Goal: Communication & Community: Answer question/provide support

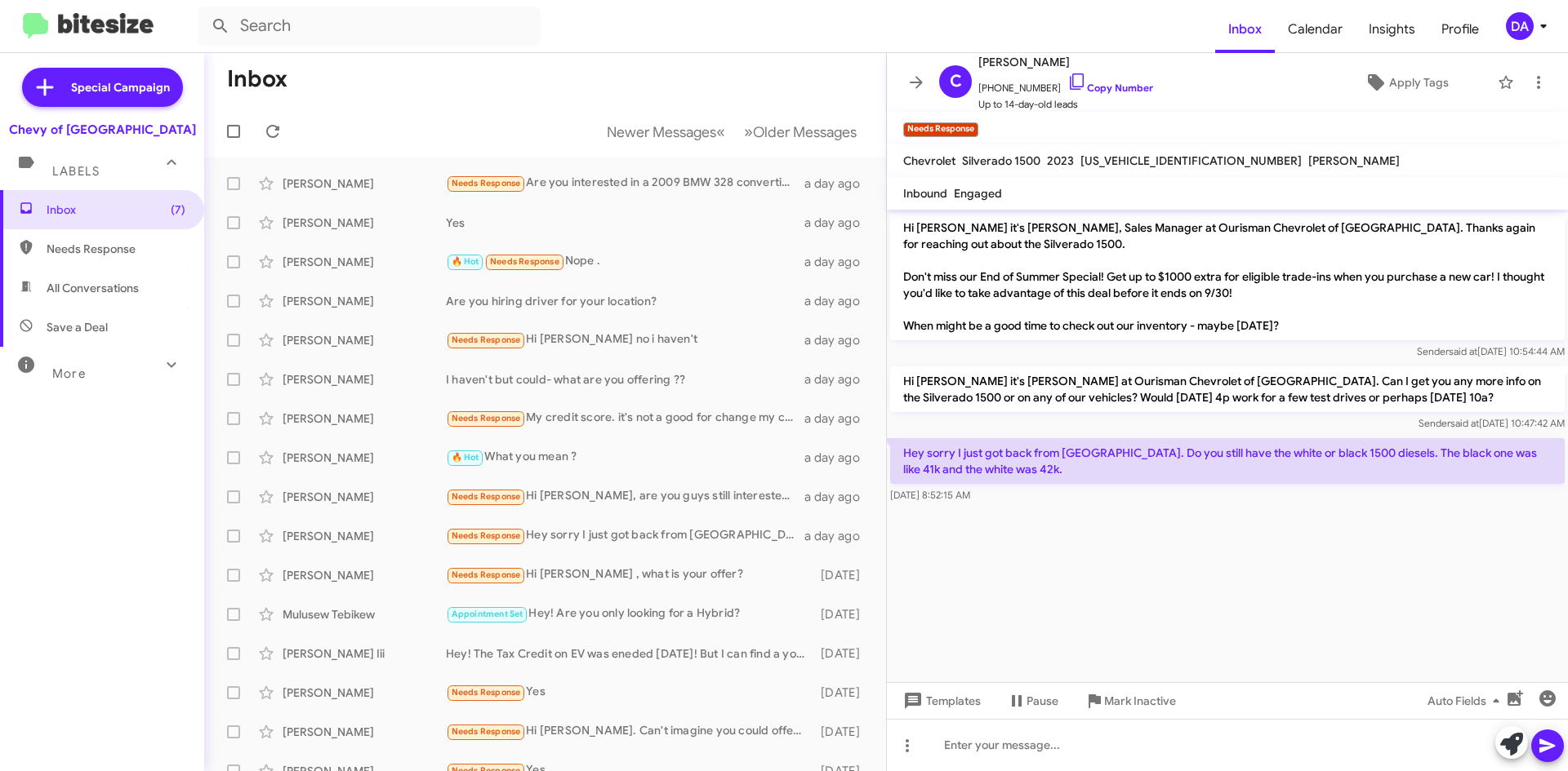
click at [1145, 158] on span "[US_VEHICLE_IDENTIFICATION_NUMBER]" at bounding box center [1191, 161] width 222 height 15
copy span "[US_VEHICLE_IDENTIFICATION_NUMBER]"
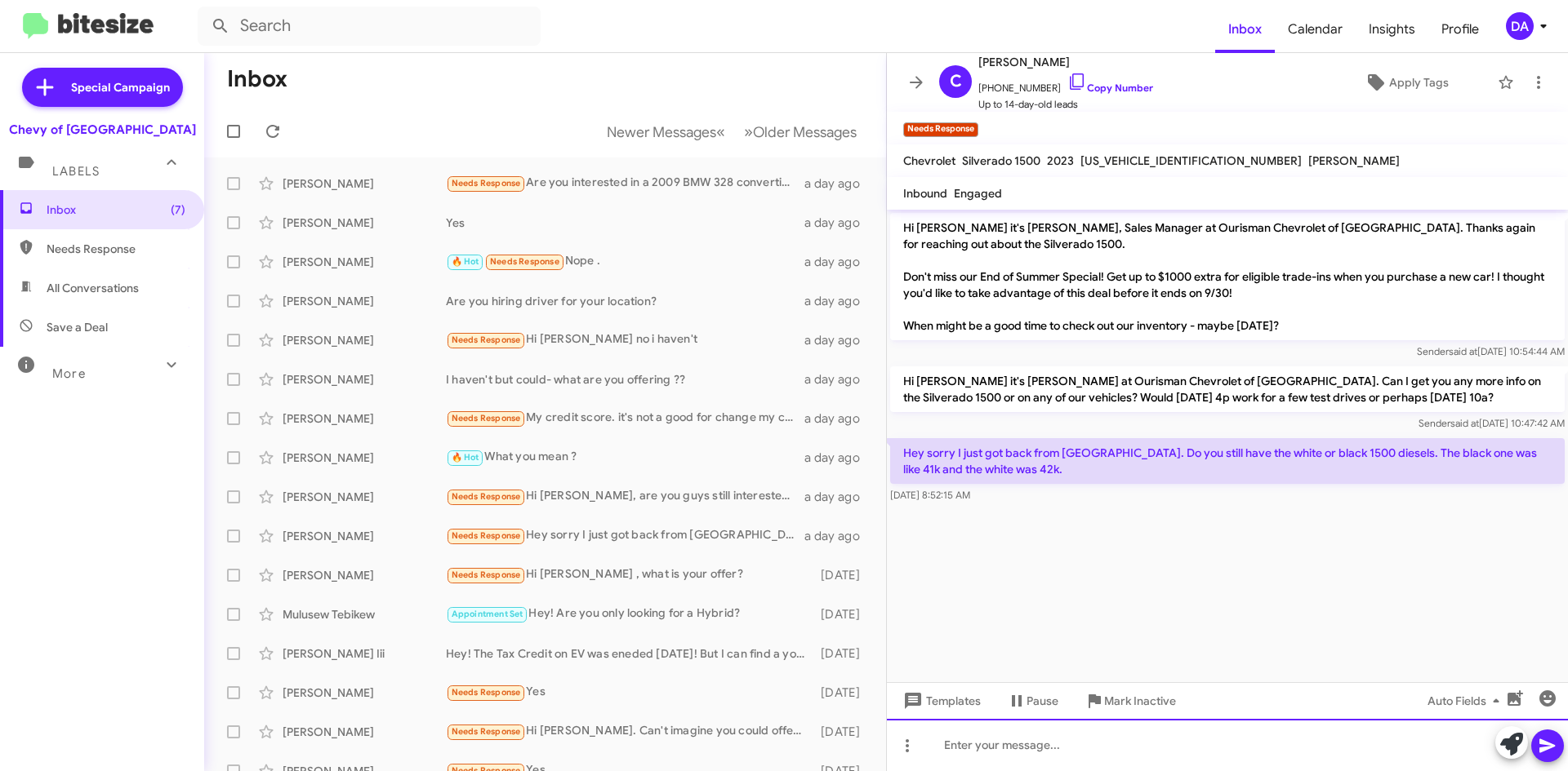
click at [1056, 754] on div at bounding box center [1227, 746] width 681 height 53
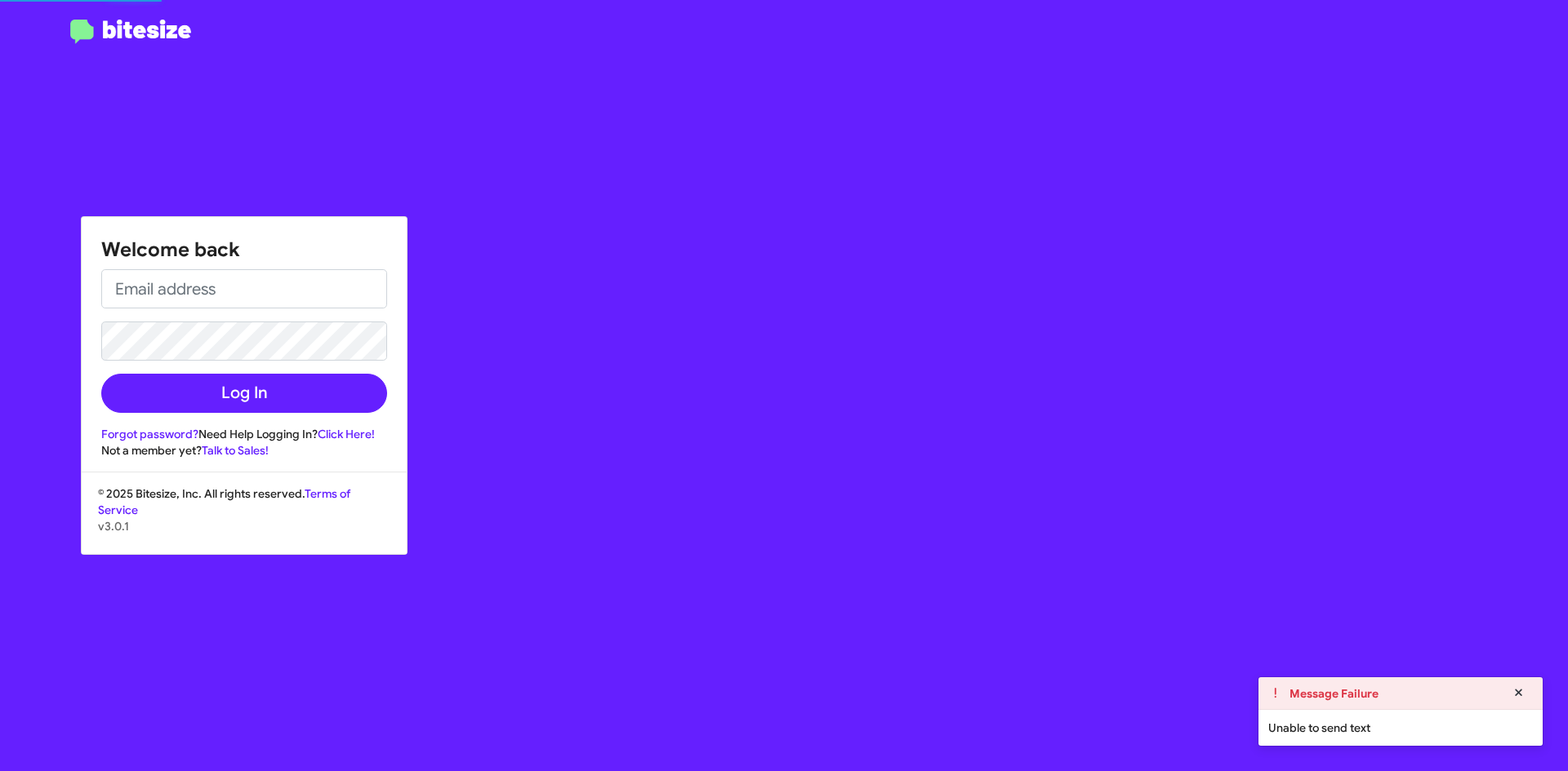
type input "[EMAIL_ADDRESS][DOMAIN_NAME]"
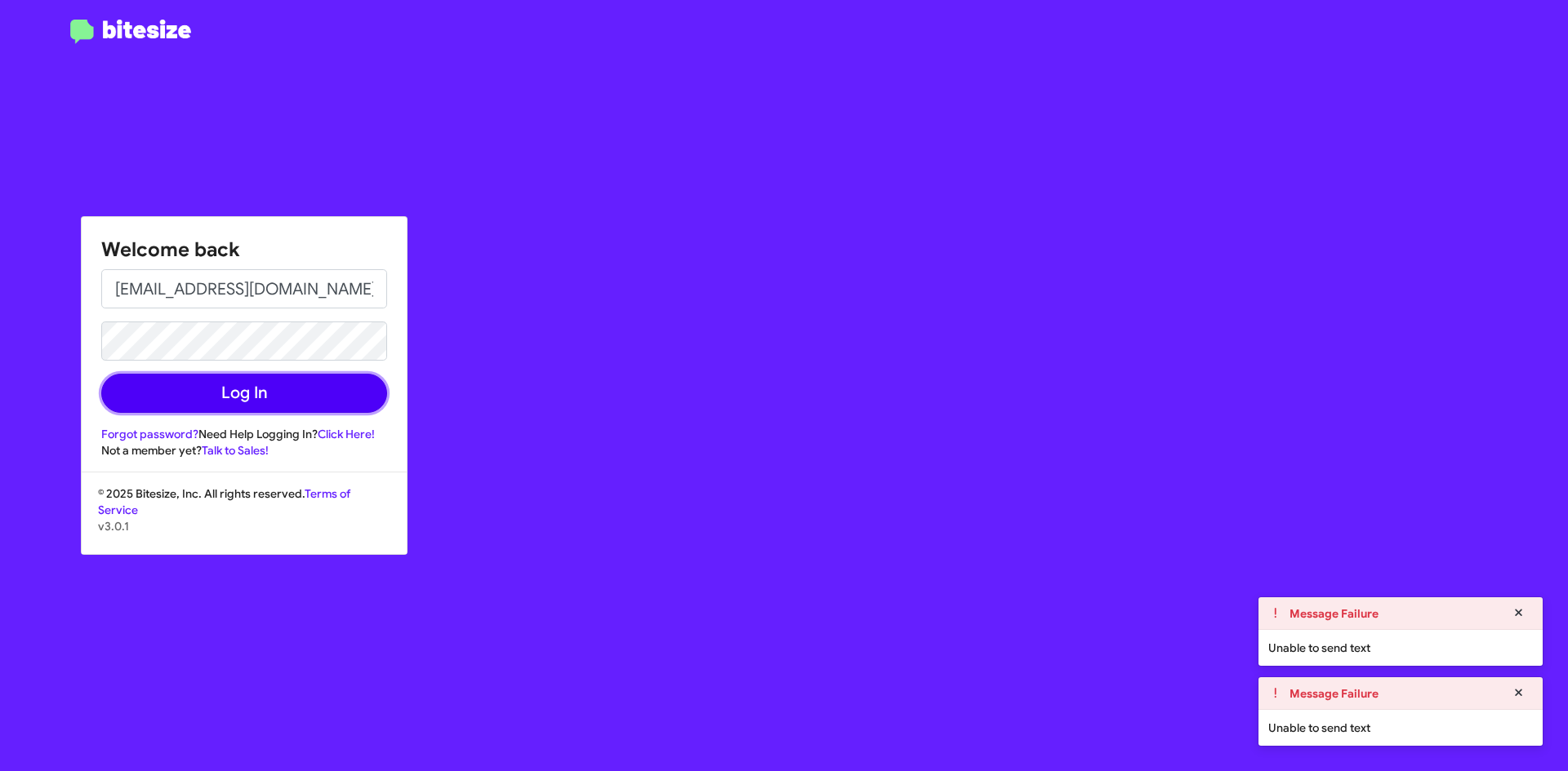
click at [286, 382] on button "Log In" at bounding box center [243, 393] width 286 height 39
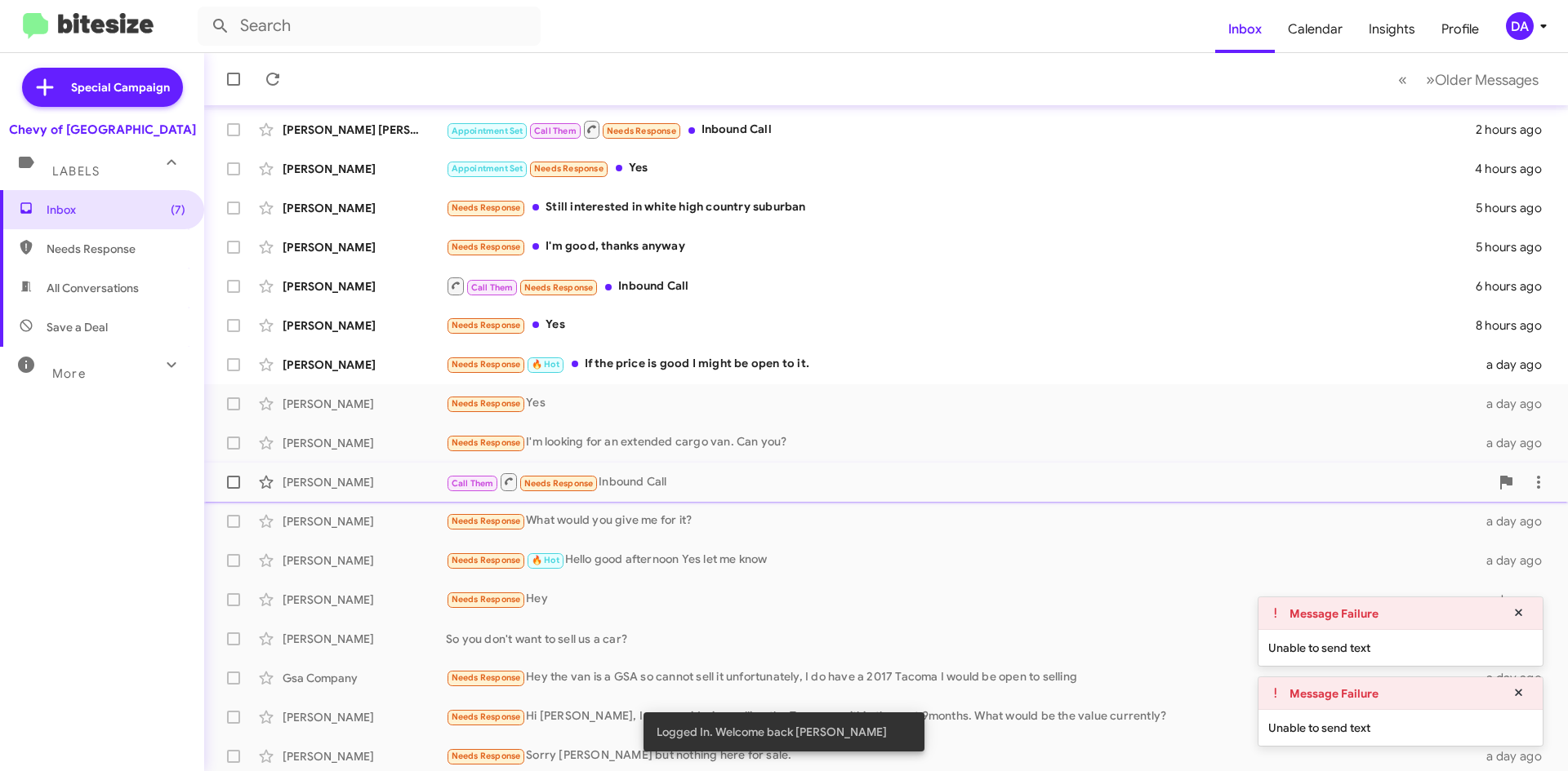
scroll to position [163, 0]
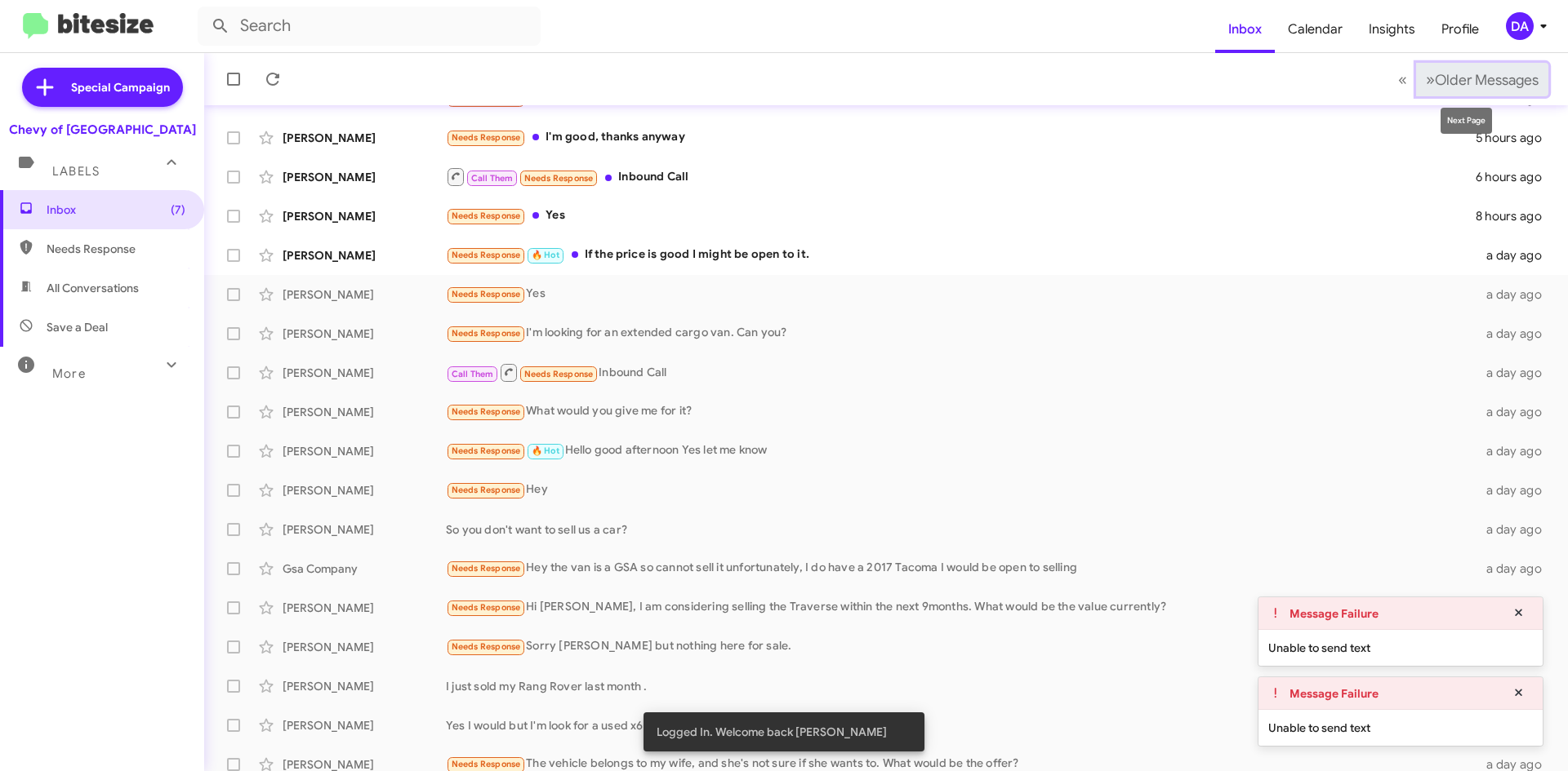
click at [1468, 83] on span "Older Messages" at bounding box center [1486, 80] width 104 height 18
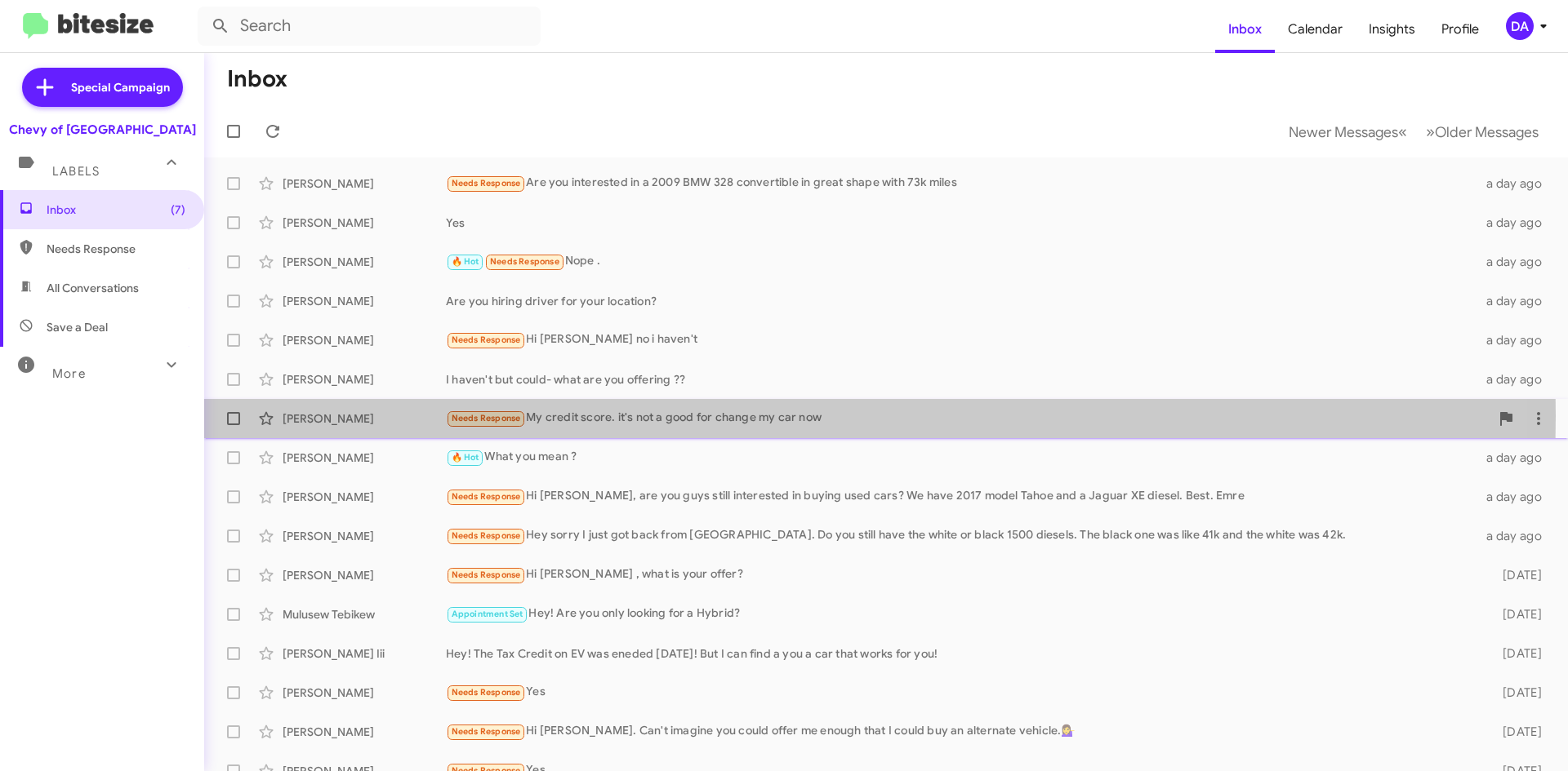
click at [608, 415] on div "Needs Response My credit score. it's not a good for change my car now" at bounding box center [968, 418] width 1044 height 19
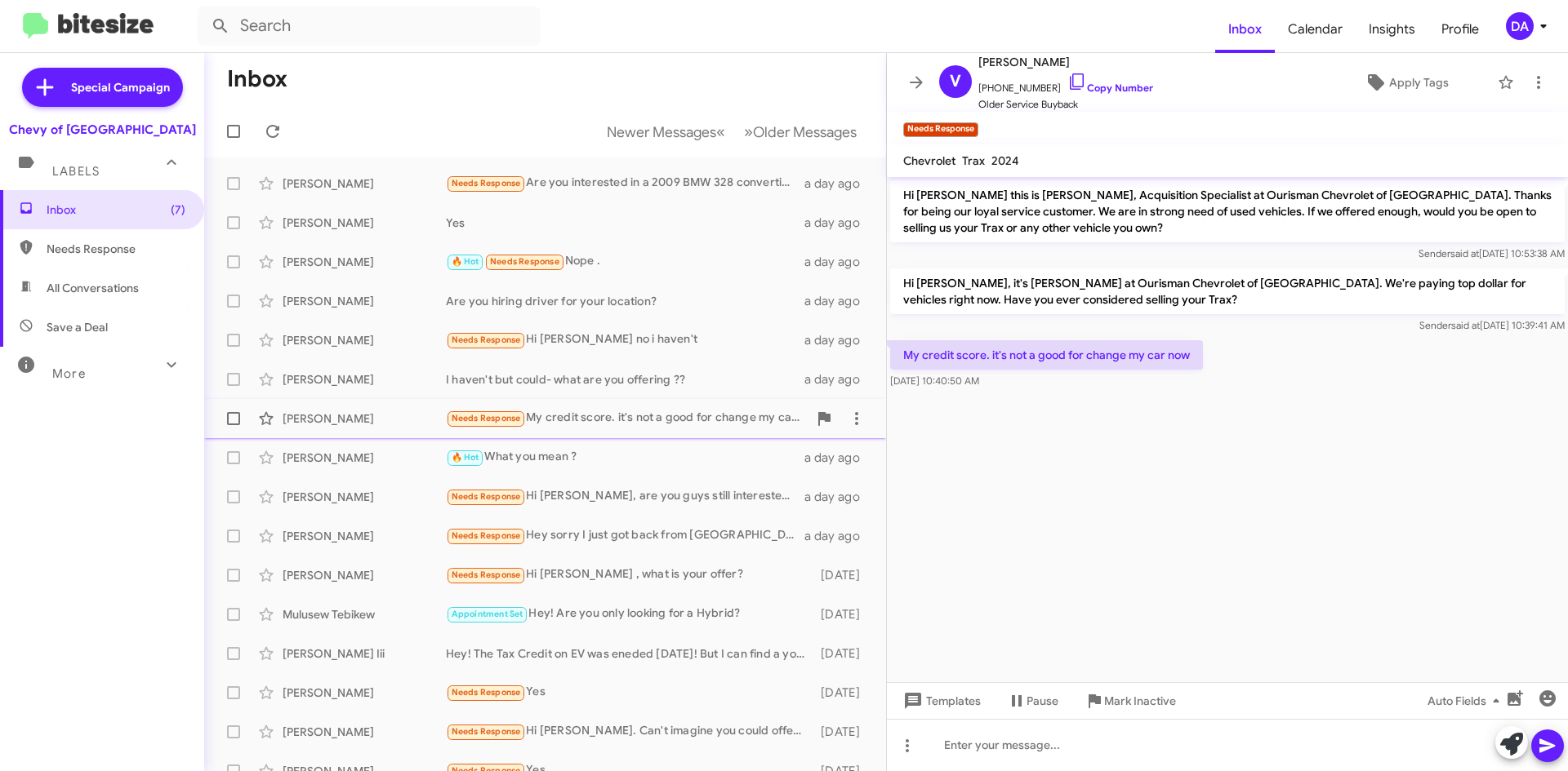
click at [591, 411] on div "Needs Response My credit score. it's not a good for change my car now" at bounding box center [627, 418] width 362 height 19
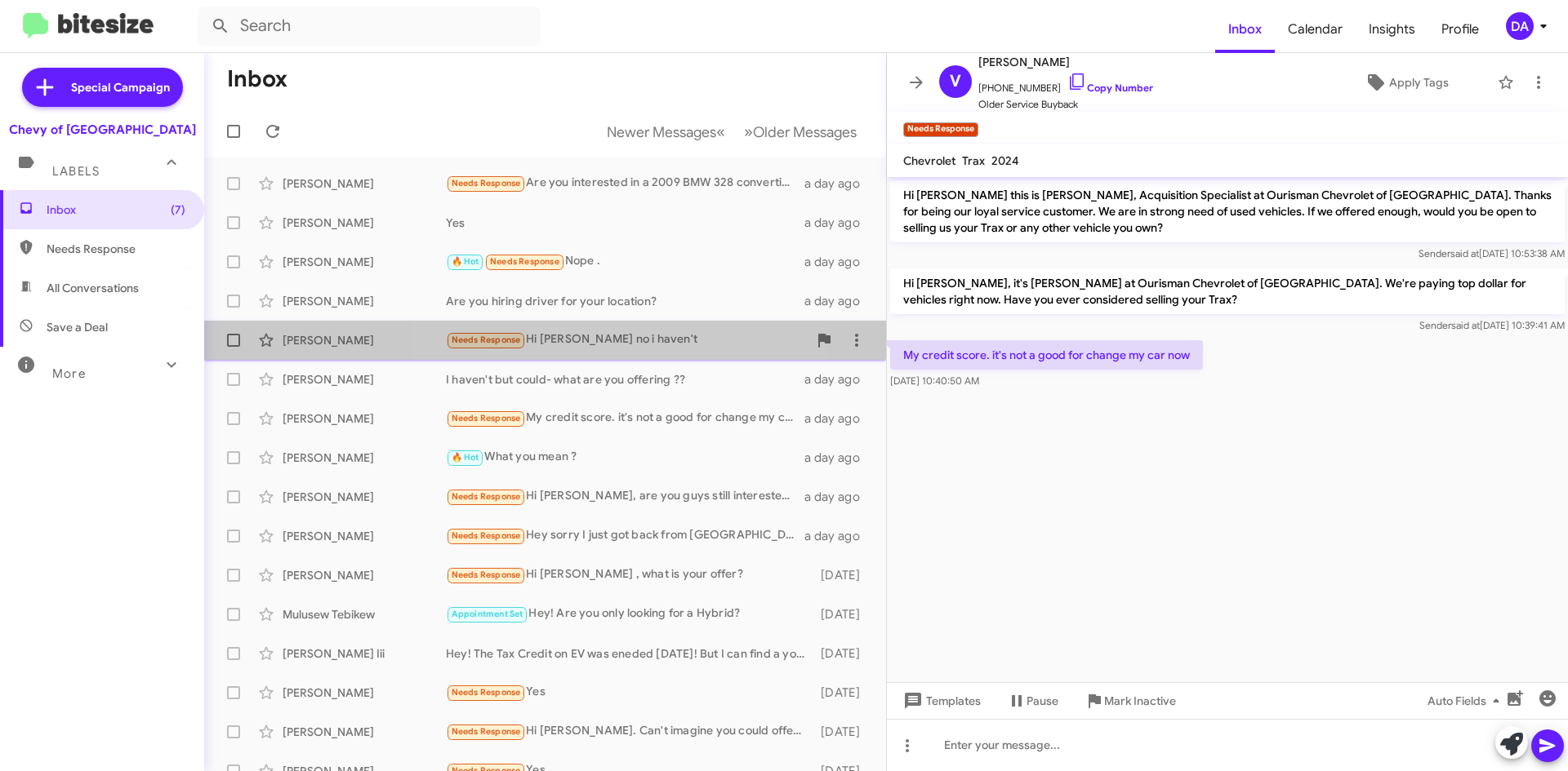
click at [582, 341] on div "Needs Response Hi max no i haven't" at bounding box center [627, 340] width 362 height 19
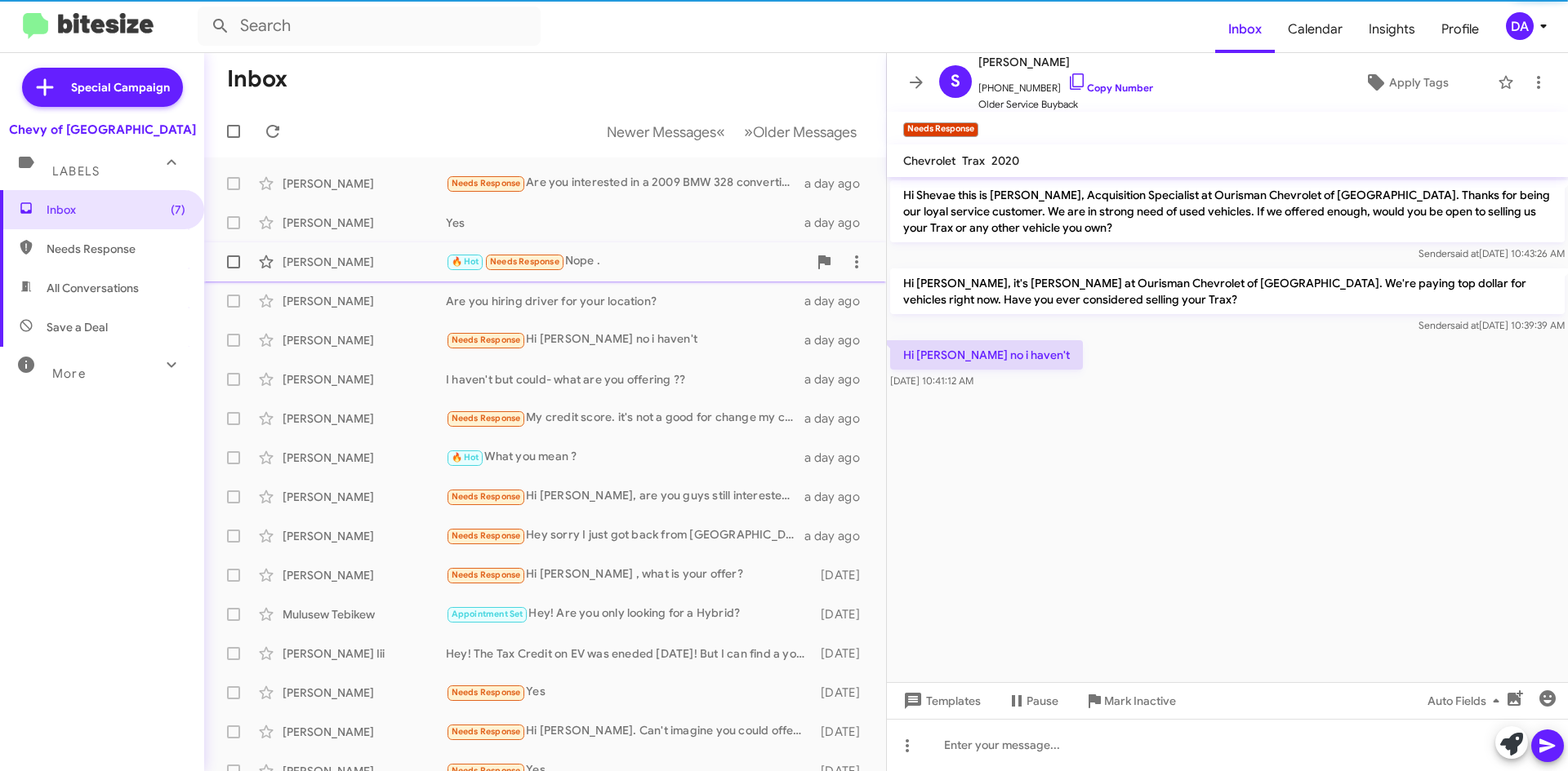
click at [607, 254] on div "🔥 Hot Needs Response Nope ." at bounding box center [627, 262] width 362 height 19
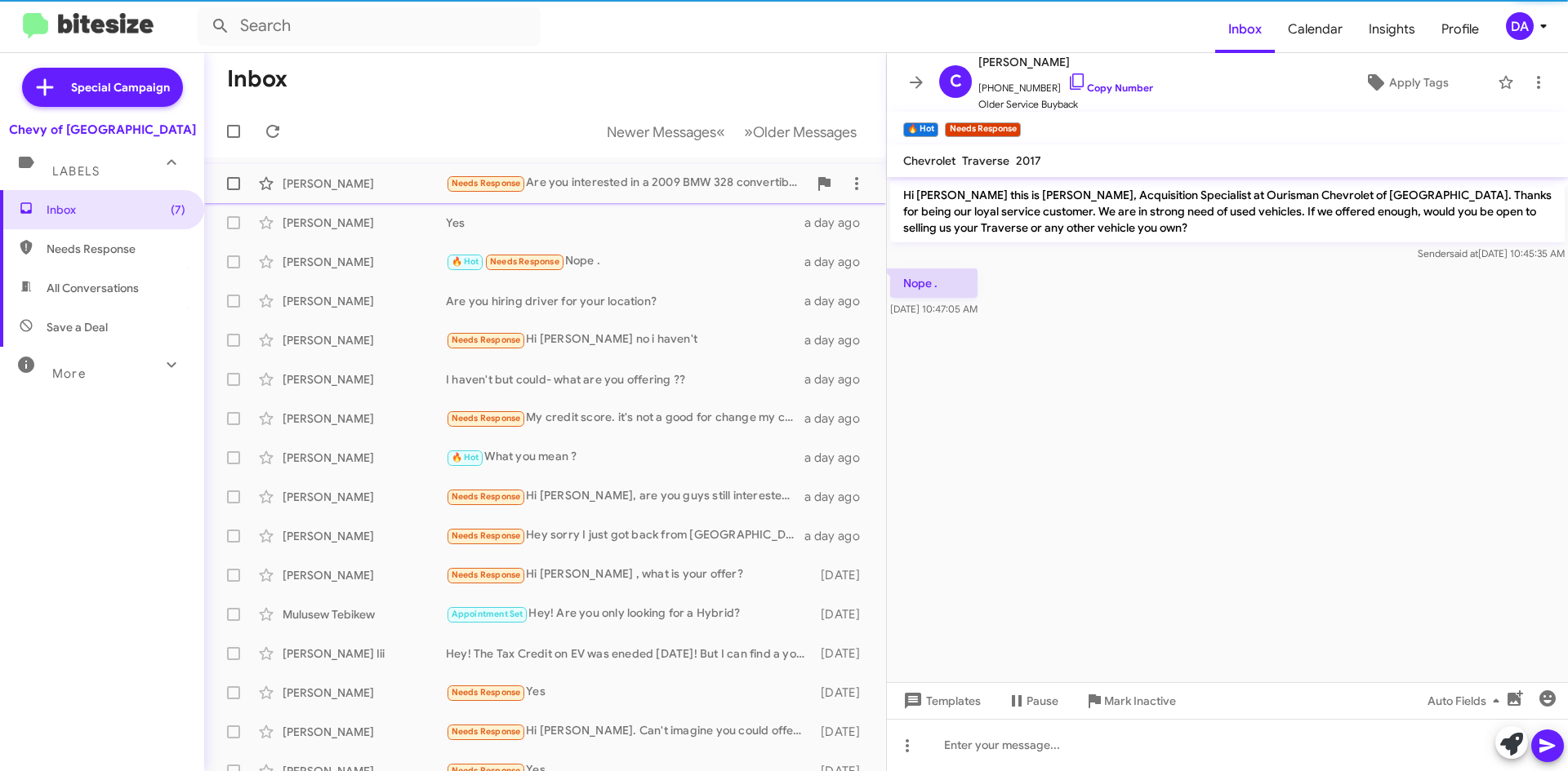
click at [629, 177] on div "Needs Response Are you interested in a 2009 BMW 328 convertible in great shape …" at bounding box center [627, 183] width 362 height 19
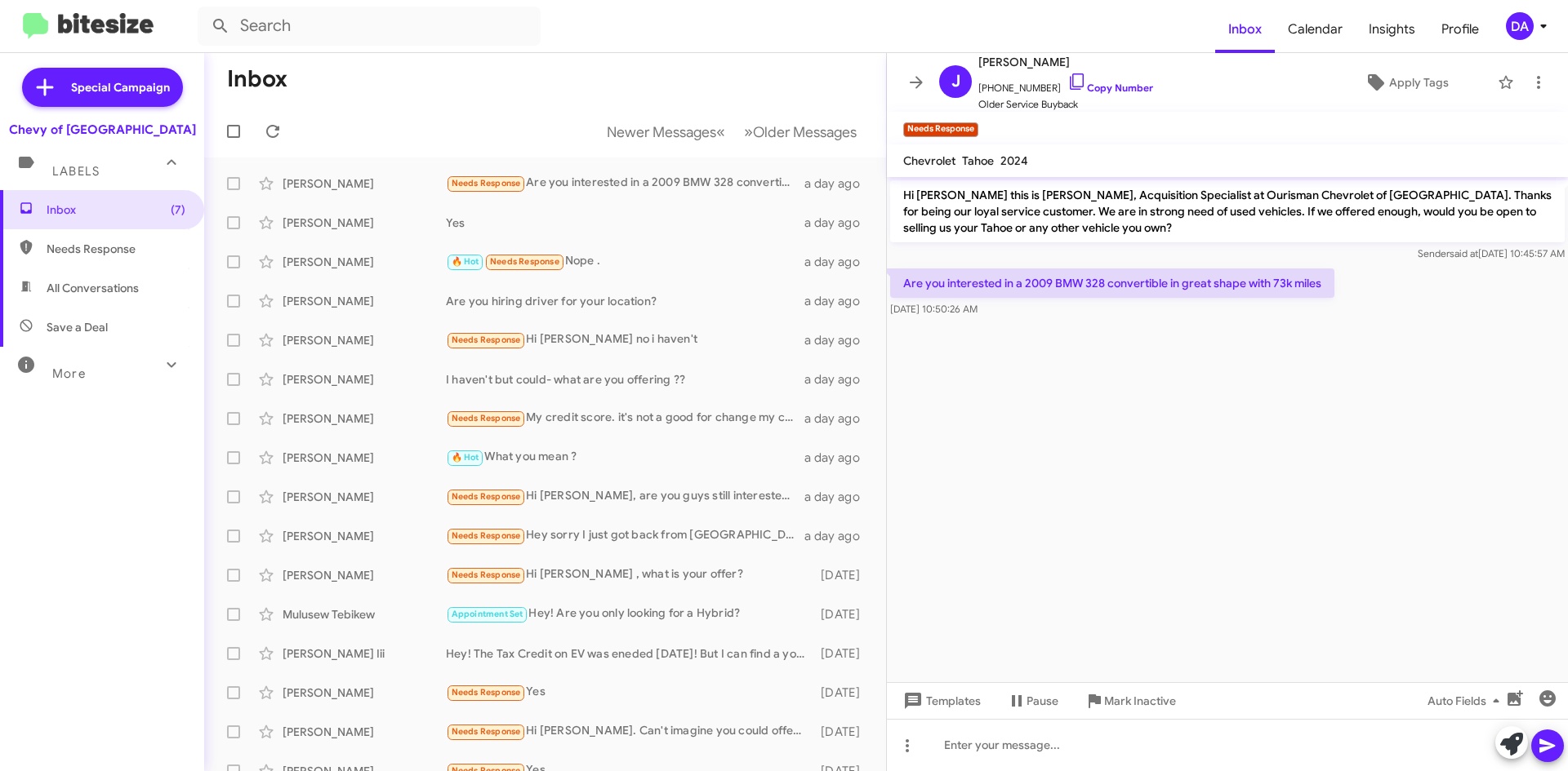
click at [630, 114] on mat-toolbar-row "Newer Messages « Previous » Next Older Messages" at bounding box center [545, 132] width 682 height 53
click at [631, 117] on button "Newer Messages « Previous" at bounding box center [666, 132] width 138 height 34
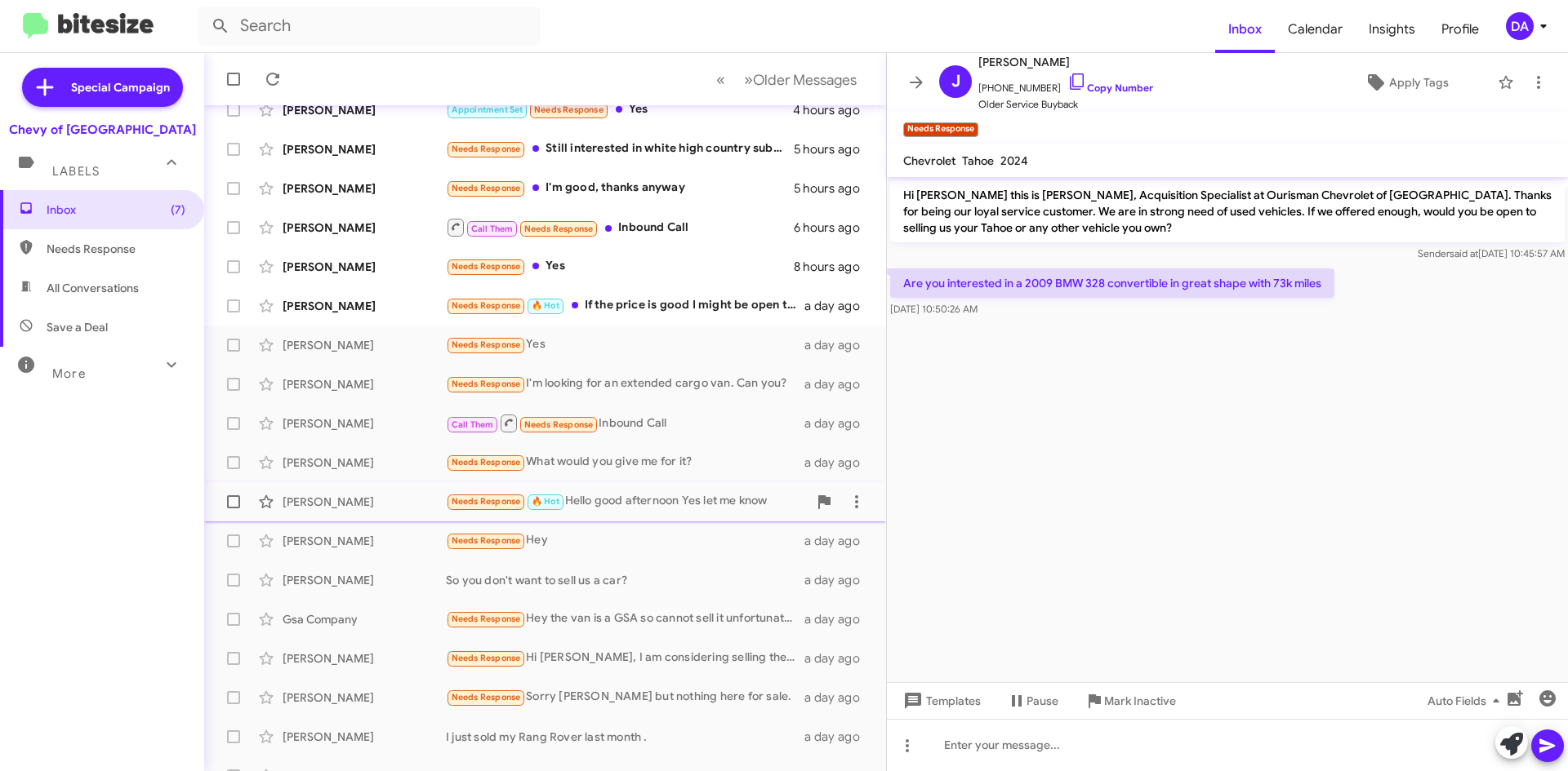
scroll to position [176, 0]
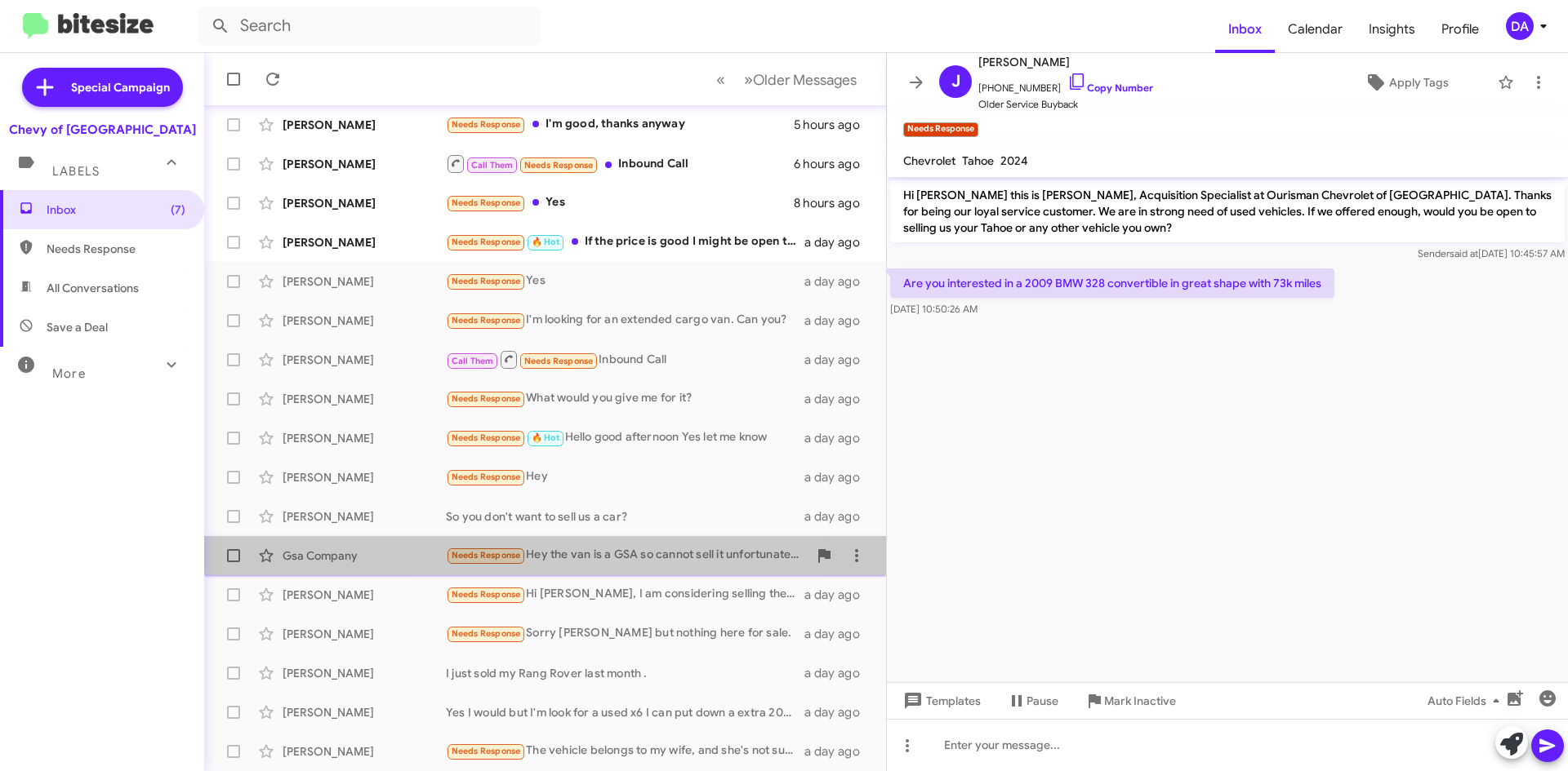
click at [574, 549] on div "Needs Response Hey the van is a GSA so cannot sell it unfortunately, I do have …" at bounding box center [627, 555] width 362 height 19
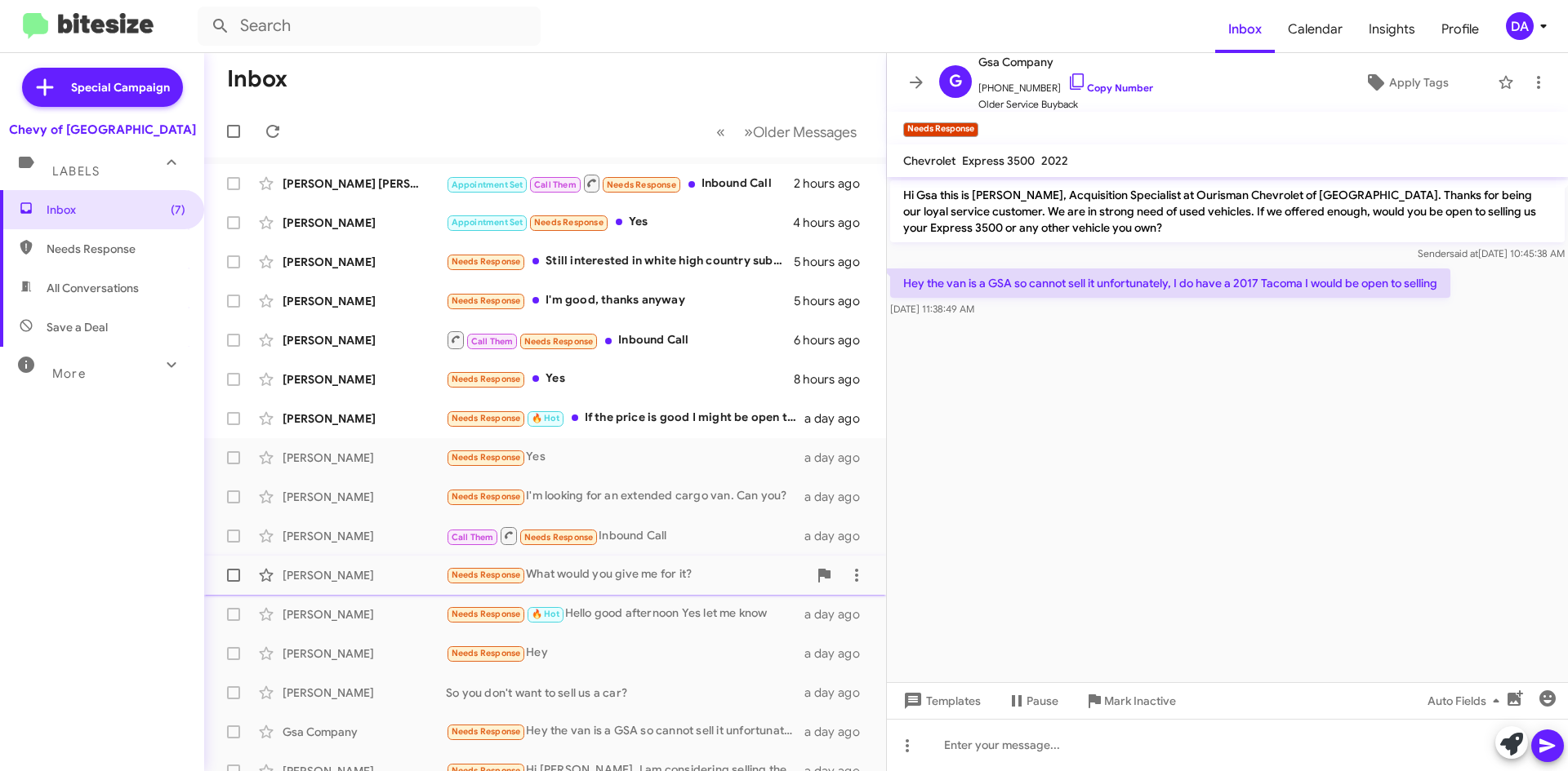
click at [650, 573] on div "Needs Response What would you give me for it?" at bounding box center [627, 575] width 362 height 19
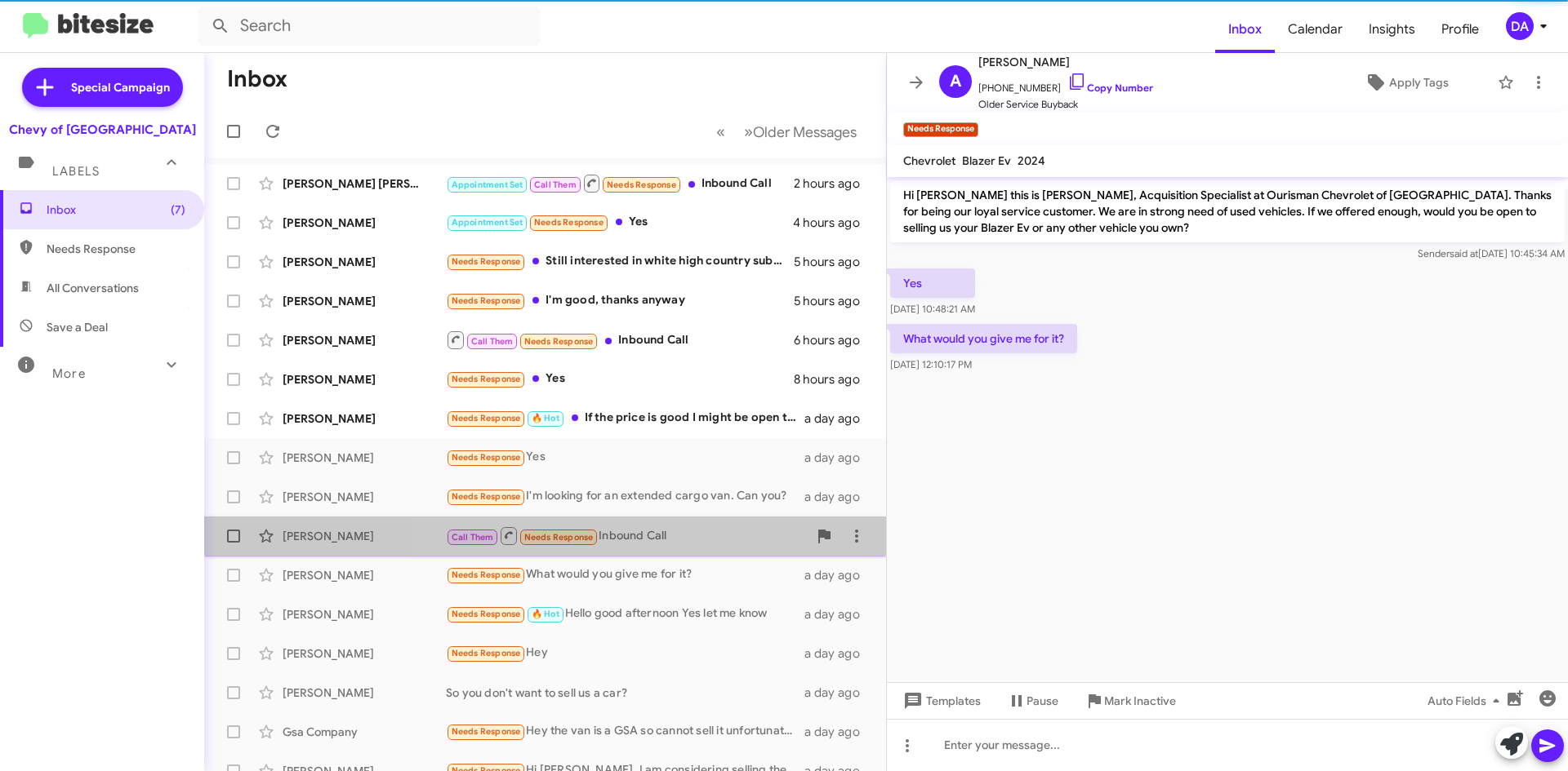
click at [715, 535] on div "Call Them Needs Response Inbound Call" at bounding box center [627, 536] width 362 height 20
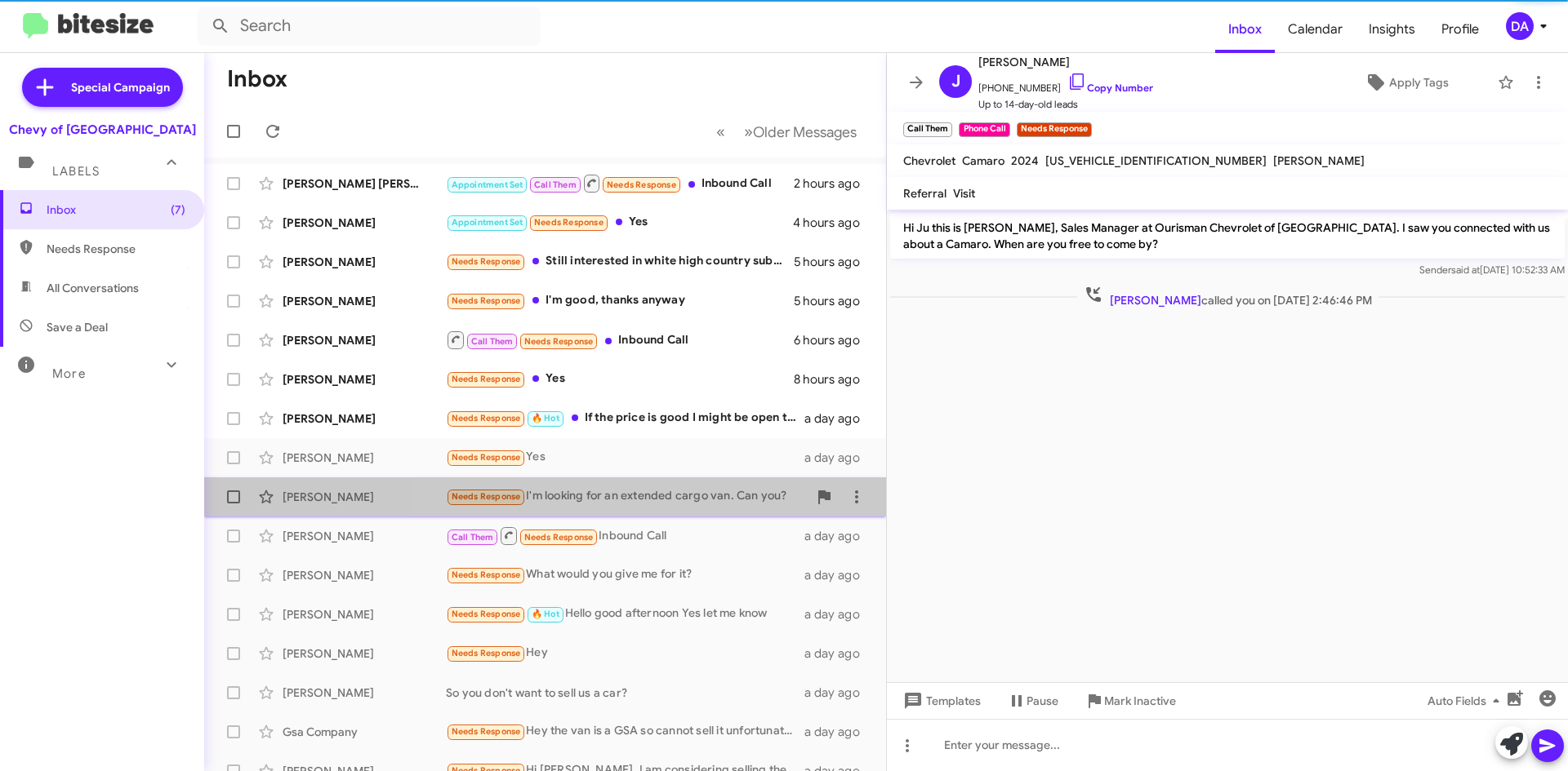
click at [699, 501] on div "Needs Response I'm looking for an extended cargo van. Can you?" at bounding box center [627, 497] width 362 height 19
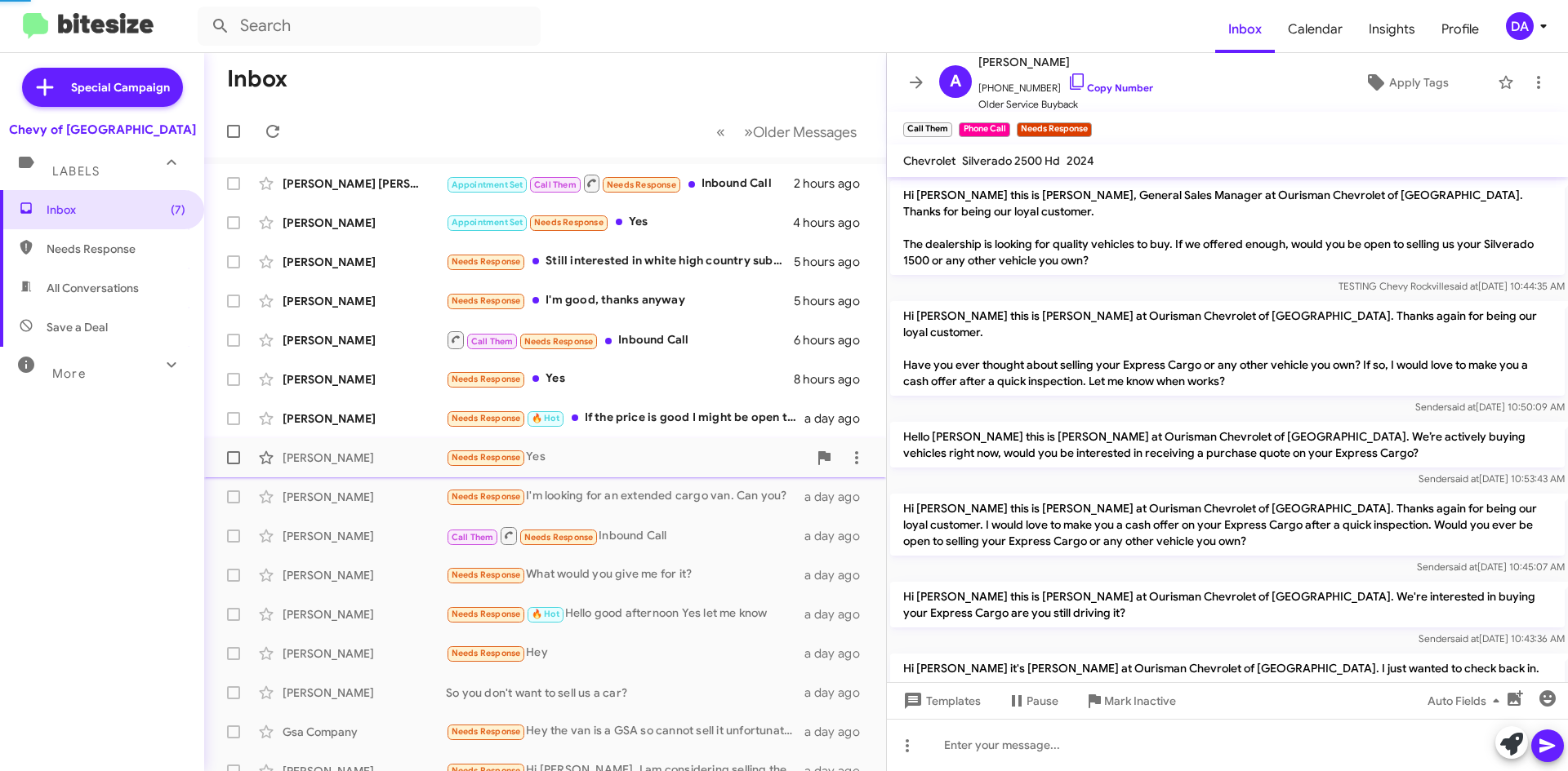
scroll to position [1024, 0]
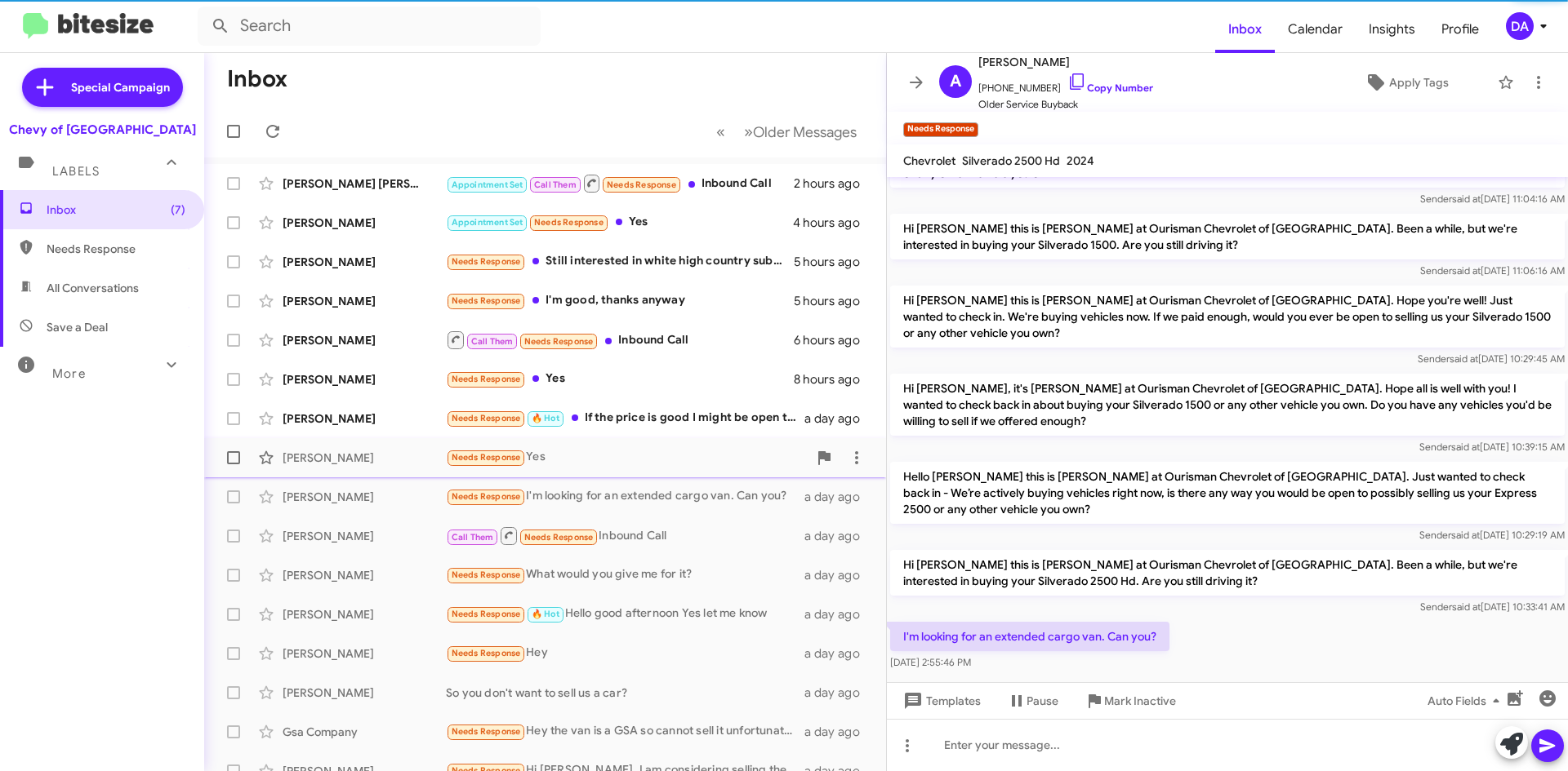
click at [695, 456] on div "Needs Response Yes" at bounding box center [627, 457] width 362 height 19
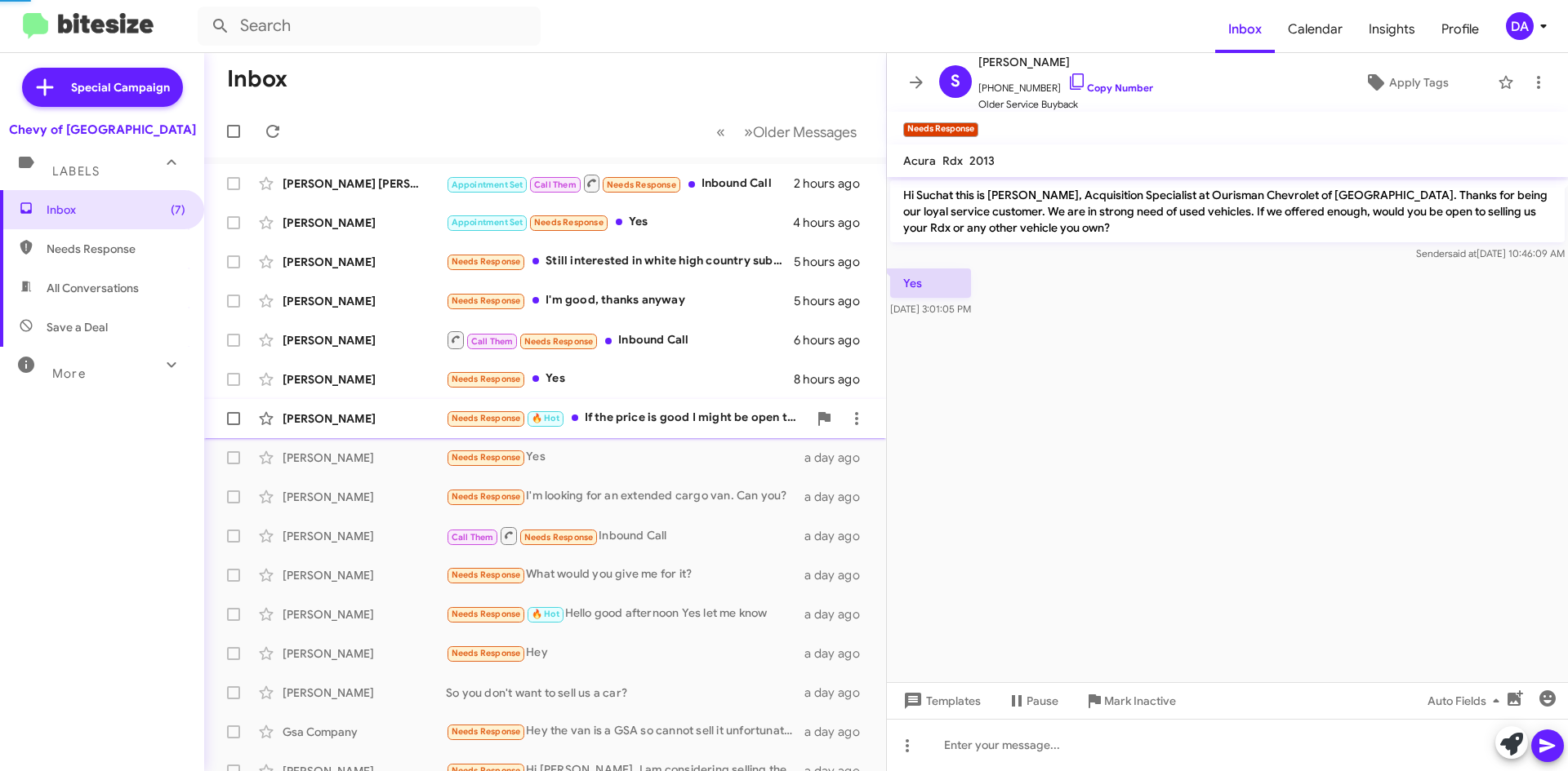
click at [698, 426] on div "Needs Response 🔥 Hot If the price is good I might be open to it." at bounding box center [627, 418] width 362 height 19
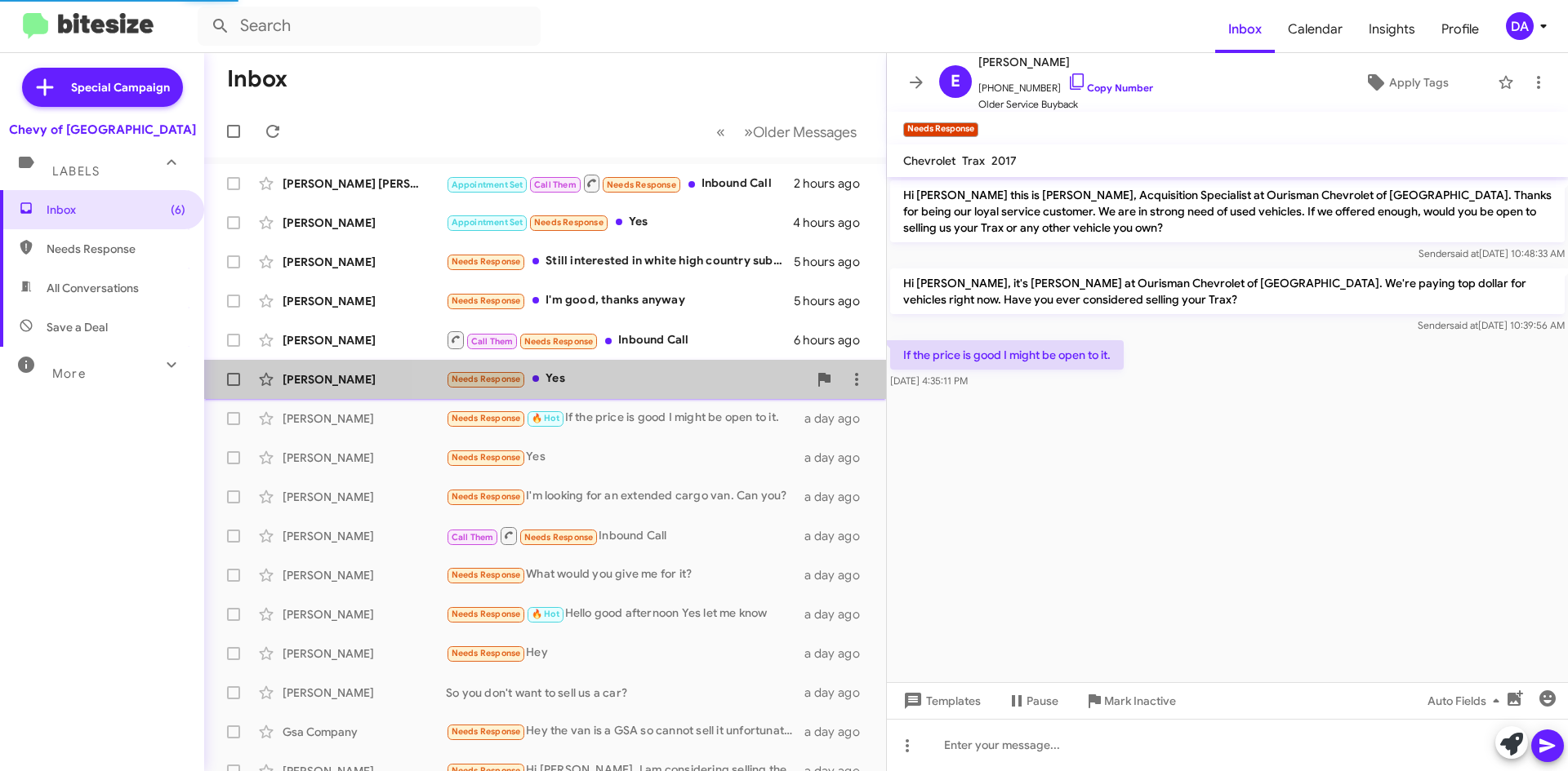
click at [693, 382] on div "Needs Response Yes" at bounding box center [627, 379] width 362 height 19
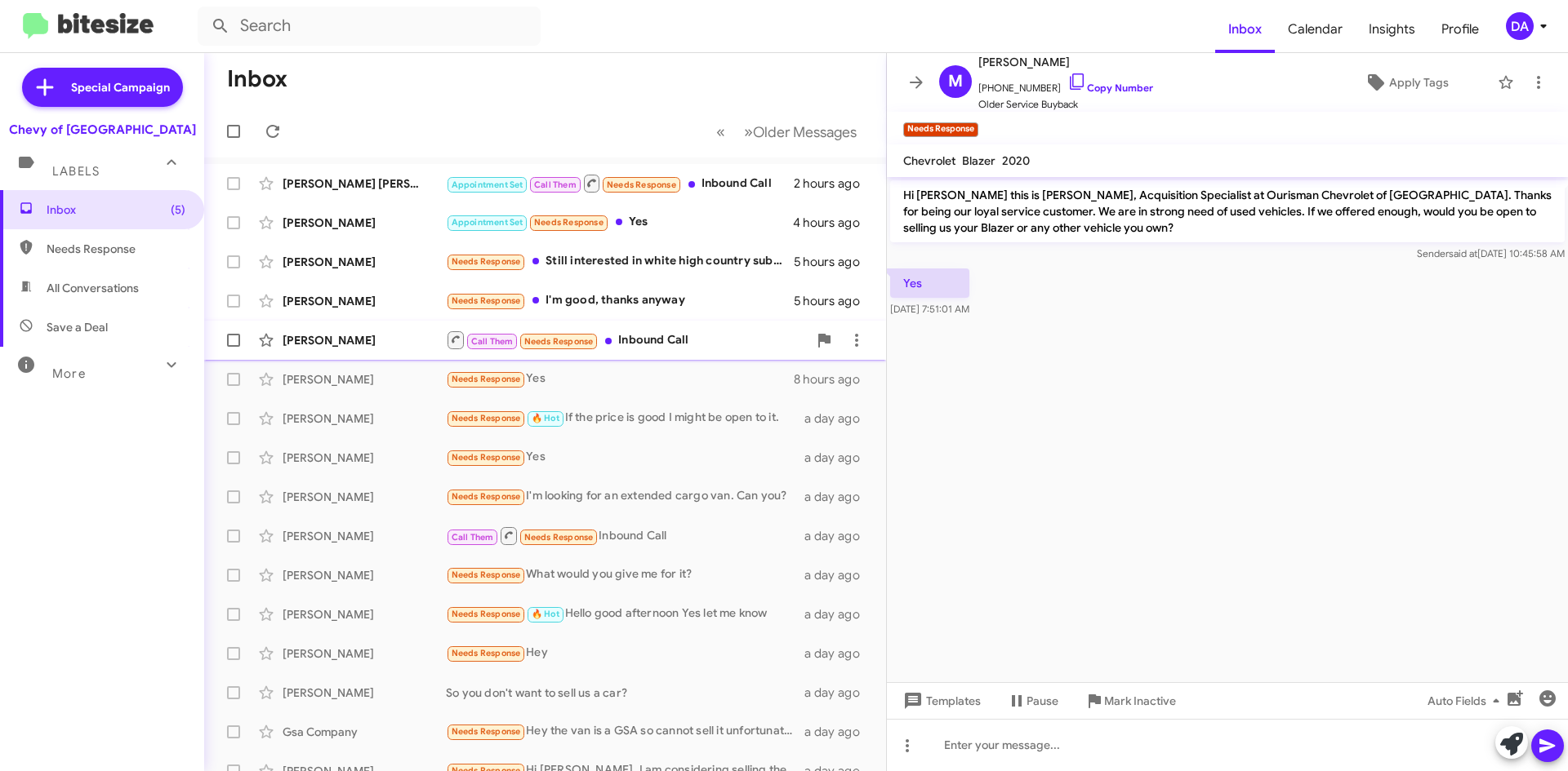
click at [680, 333] on div "Call Them Needs Response Inbound Call" at bounding box center [627, 340] width 362 height 20
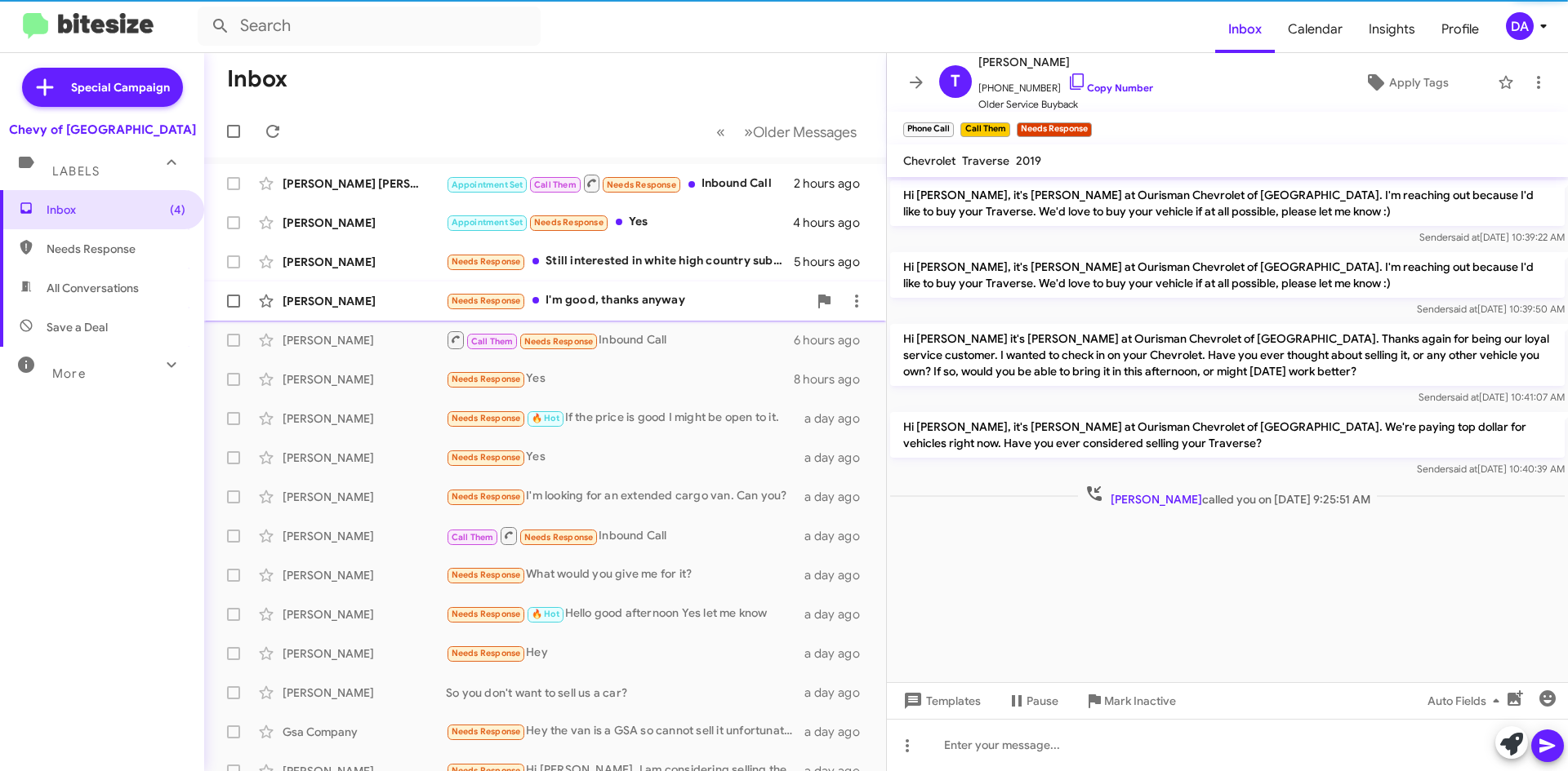
click at [684, 304] on div "Needs Response I'm good, thanks anyway" at bounding box center [627, 301] width 362 height 19
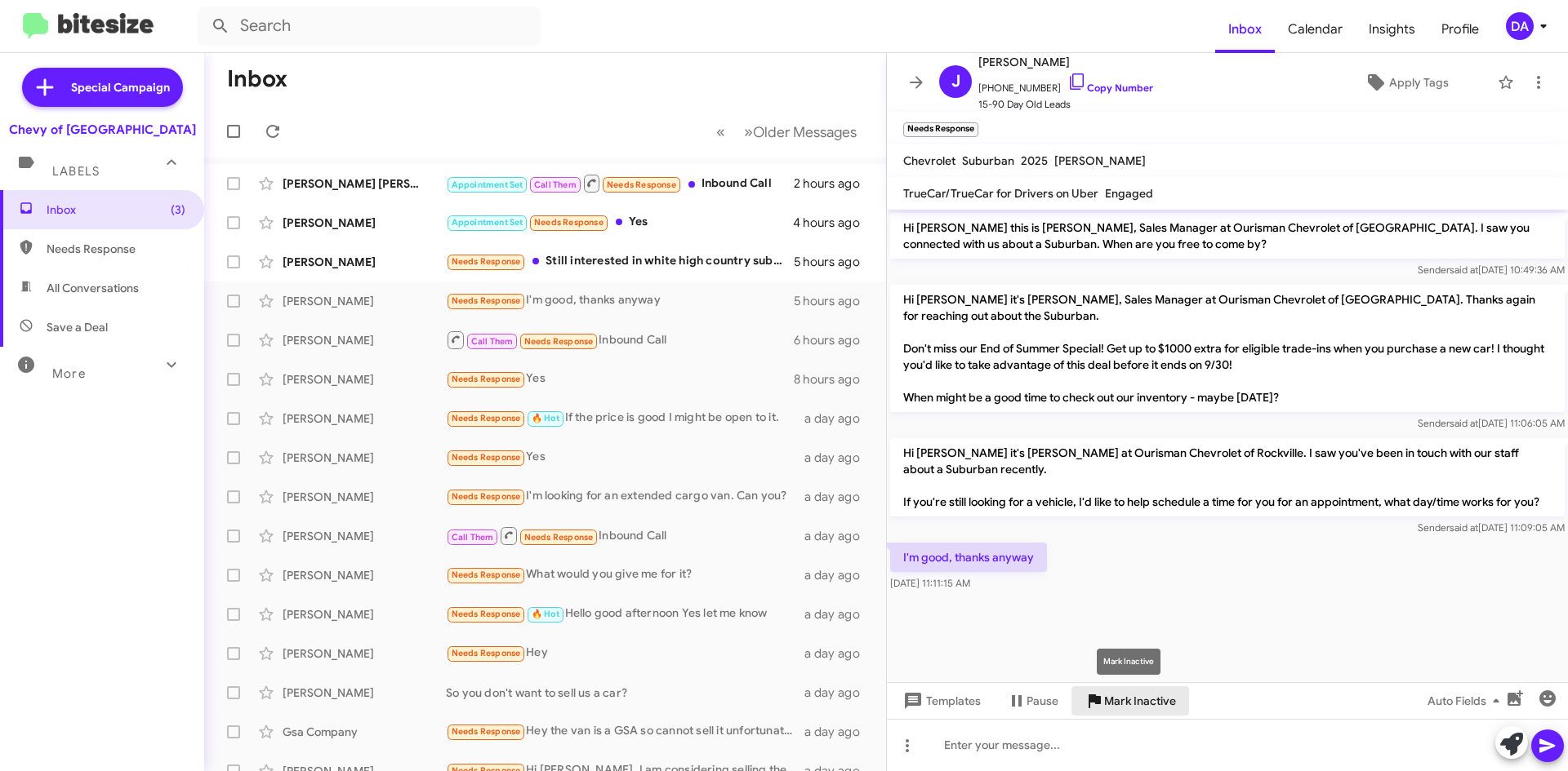
click at [1123, 697] on span "Mark Inactive" at bounding box center [1139, 701] width 72 height 29
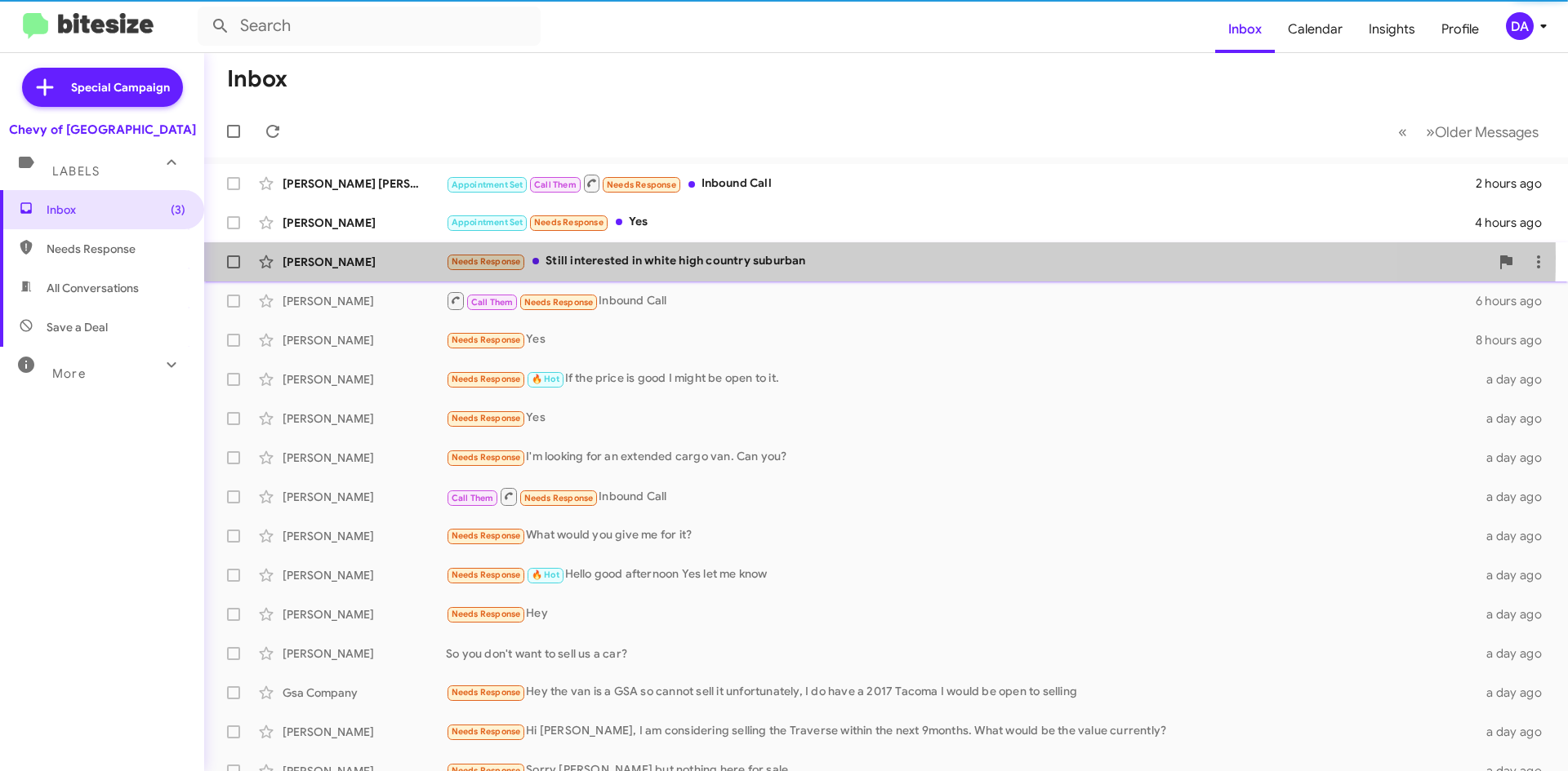
click at [749, 257] on div "Needs Response Still interested in white high country suburban" at bounding box center [968, 262] width 1044 height 19
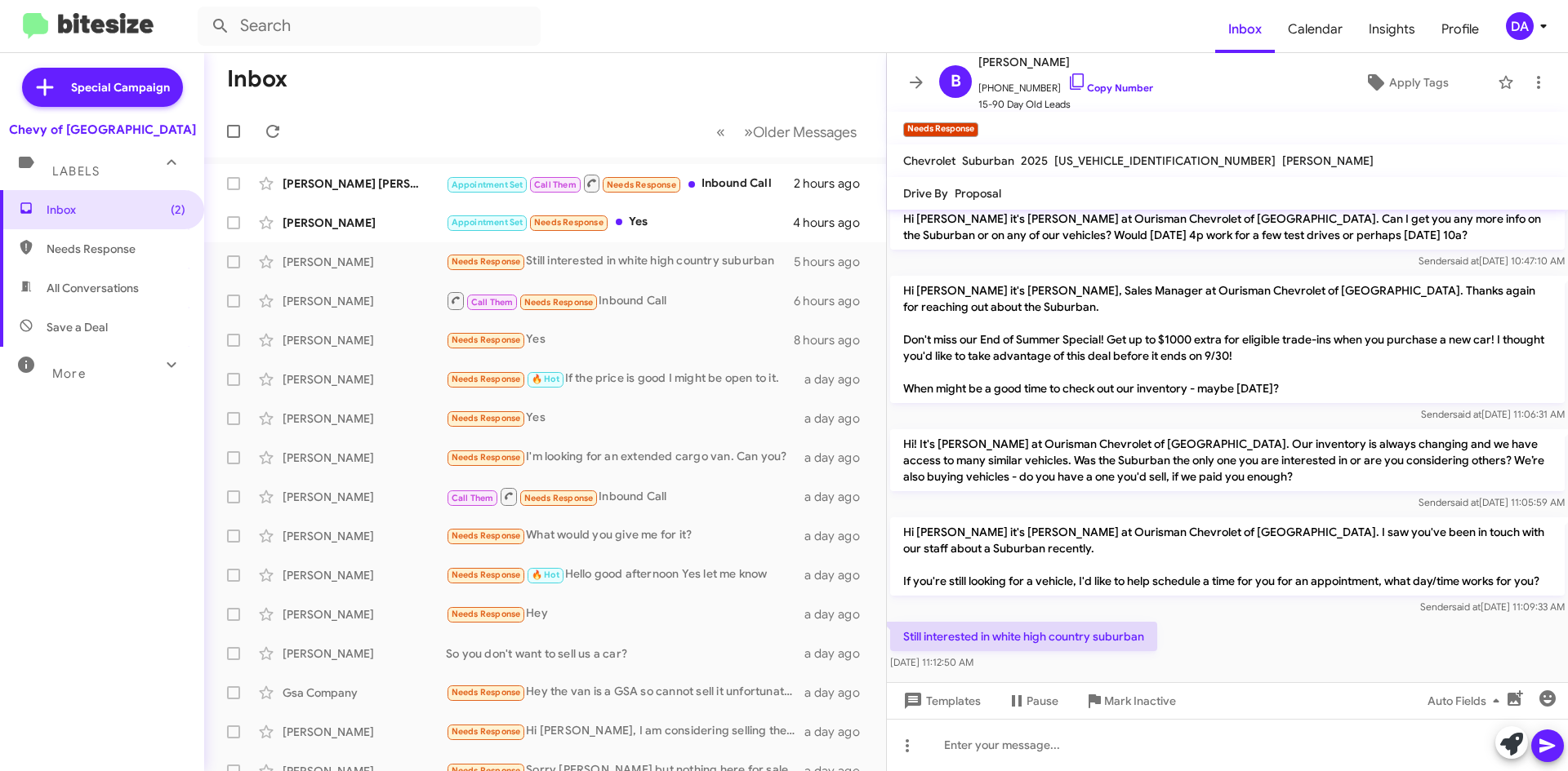
scroll to position [114, 0]
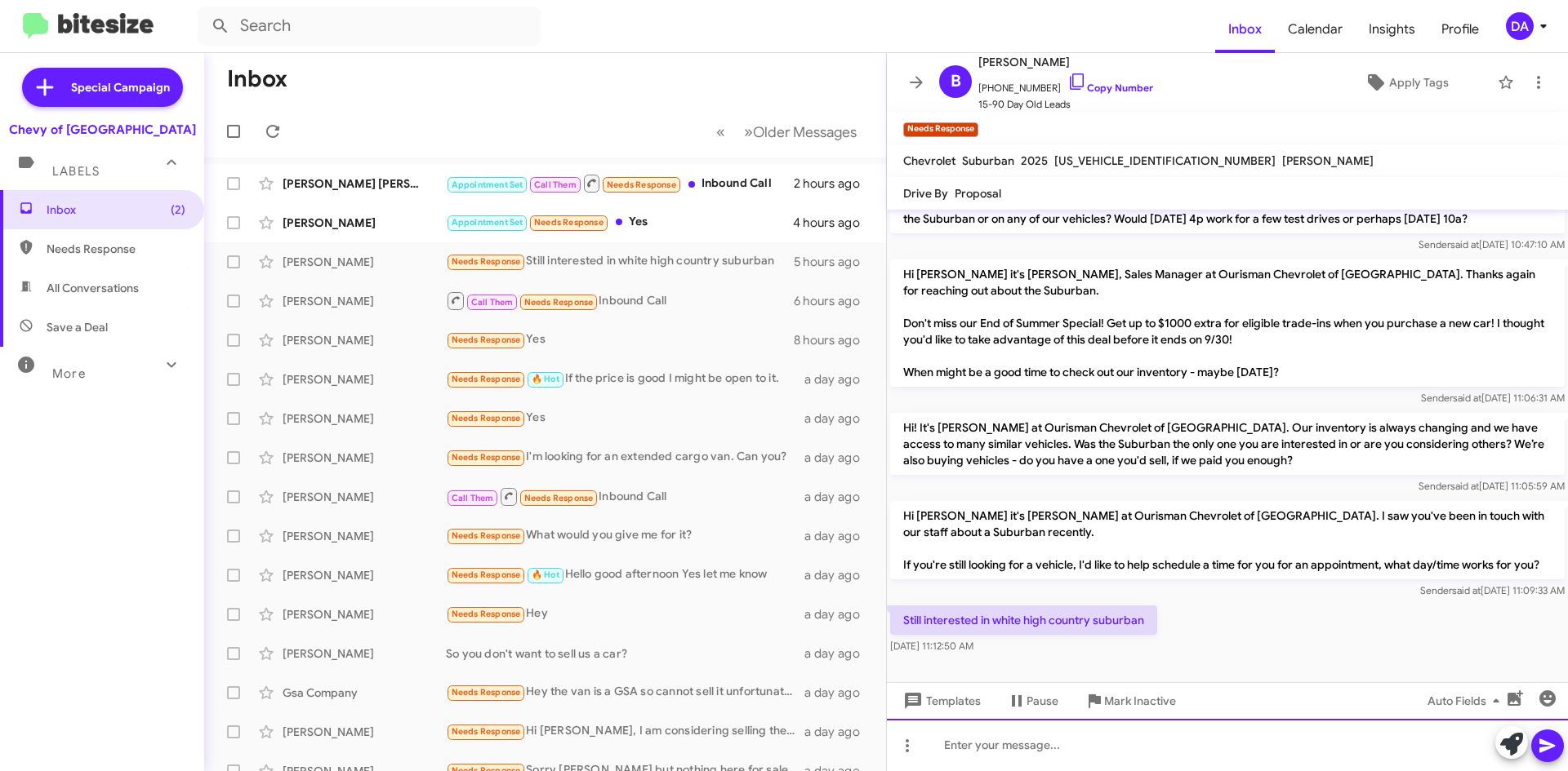
click at [1061, 743] on div at bounding box center [1227, 746] width 681 height 53
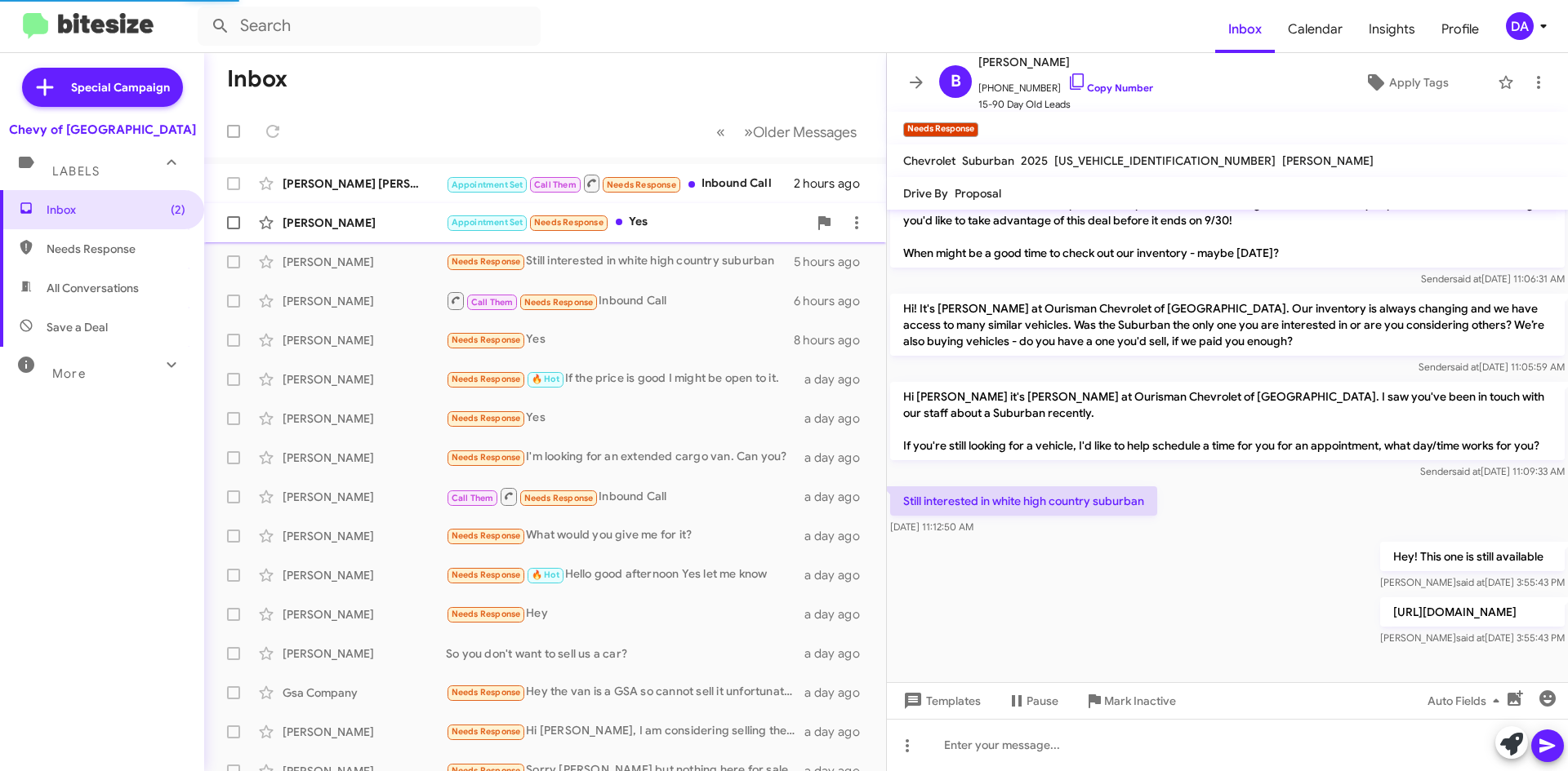
scroll to position [249, 0]
click at [637, 219] on div "Appointment Set Needs Response Yes" at bounding box center [627, 222] width 362 height 19
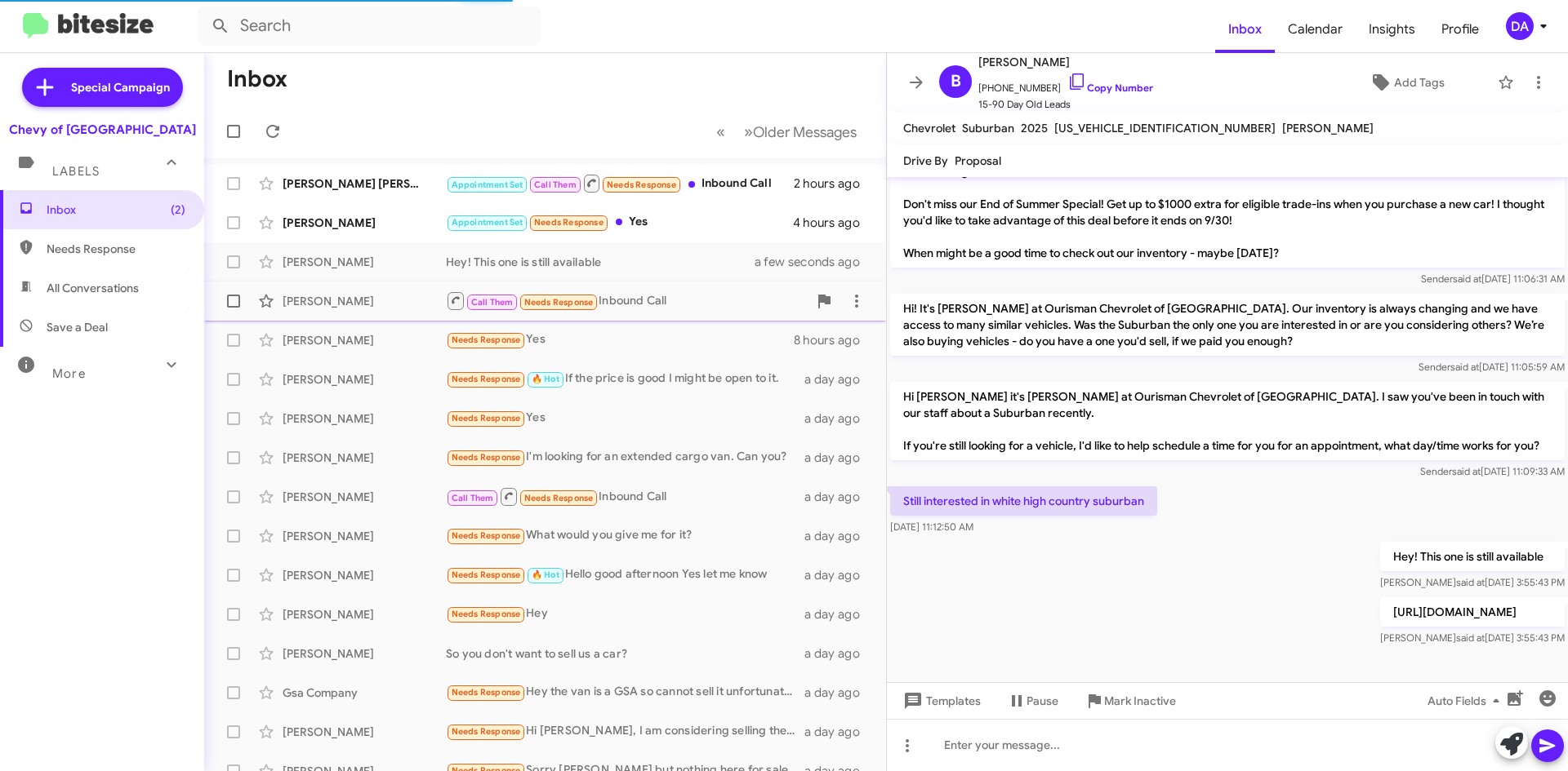
scroll to position [216, 0]
click at [640, 218] on div "Appointment Set Needs Response Yes" at bounding box center [627, 222] width 362 height 19
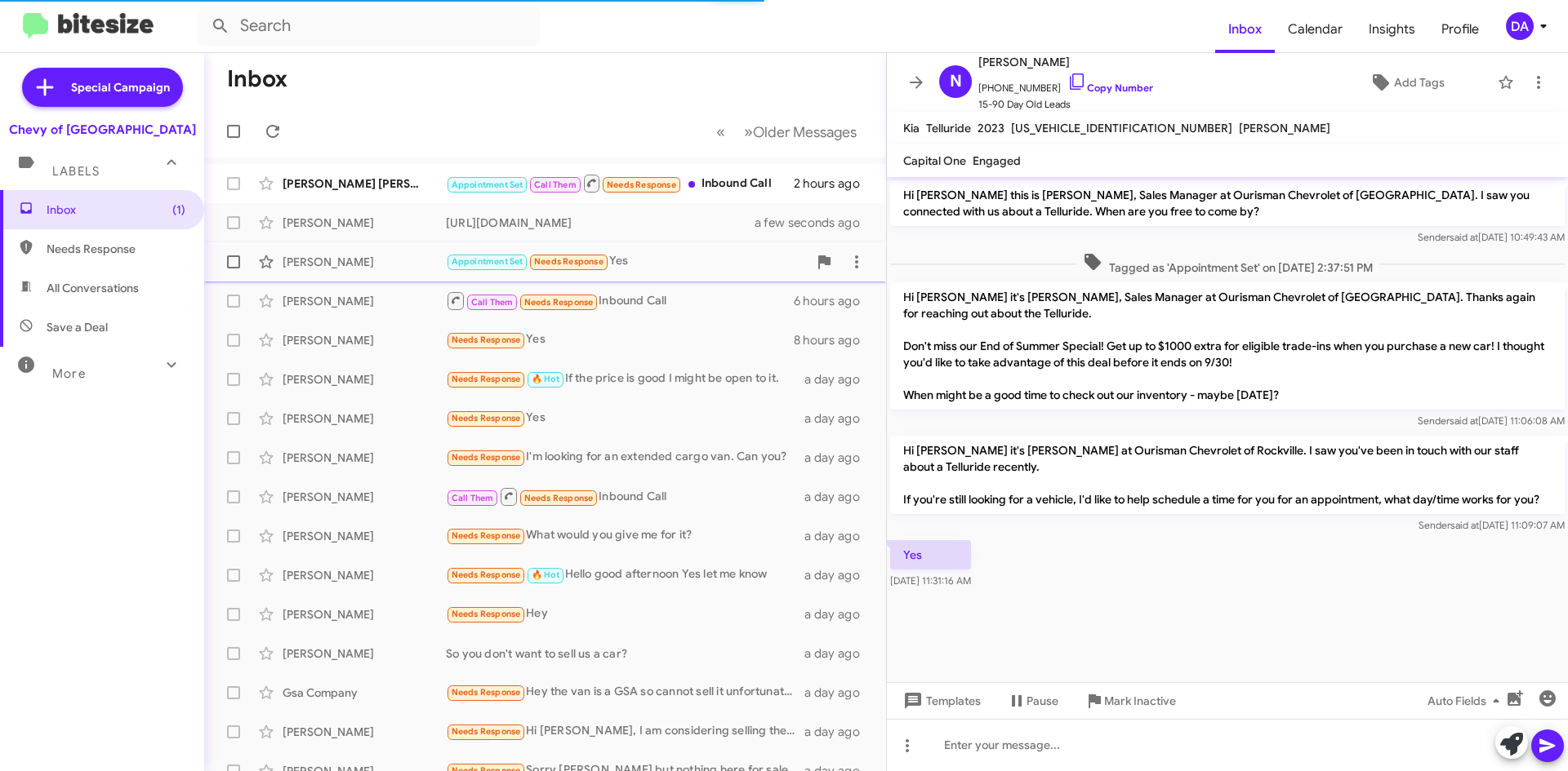
scroll to position [0, 0]
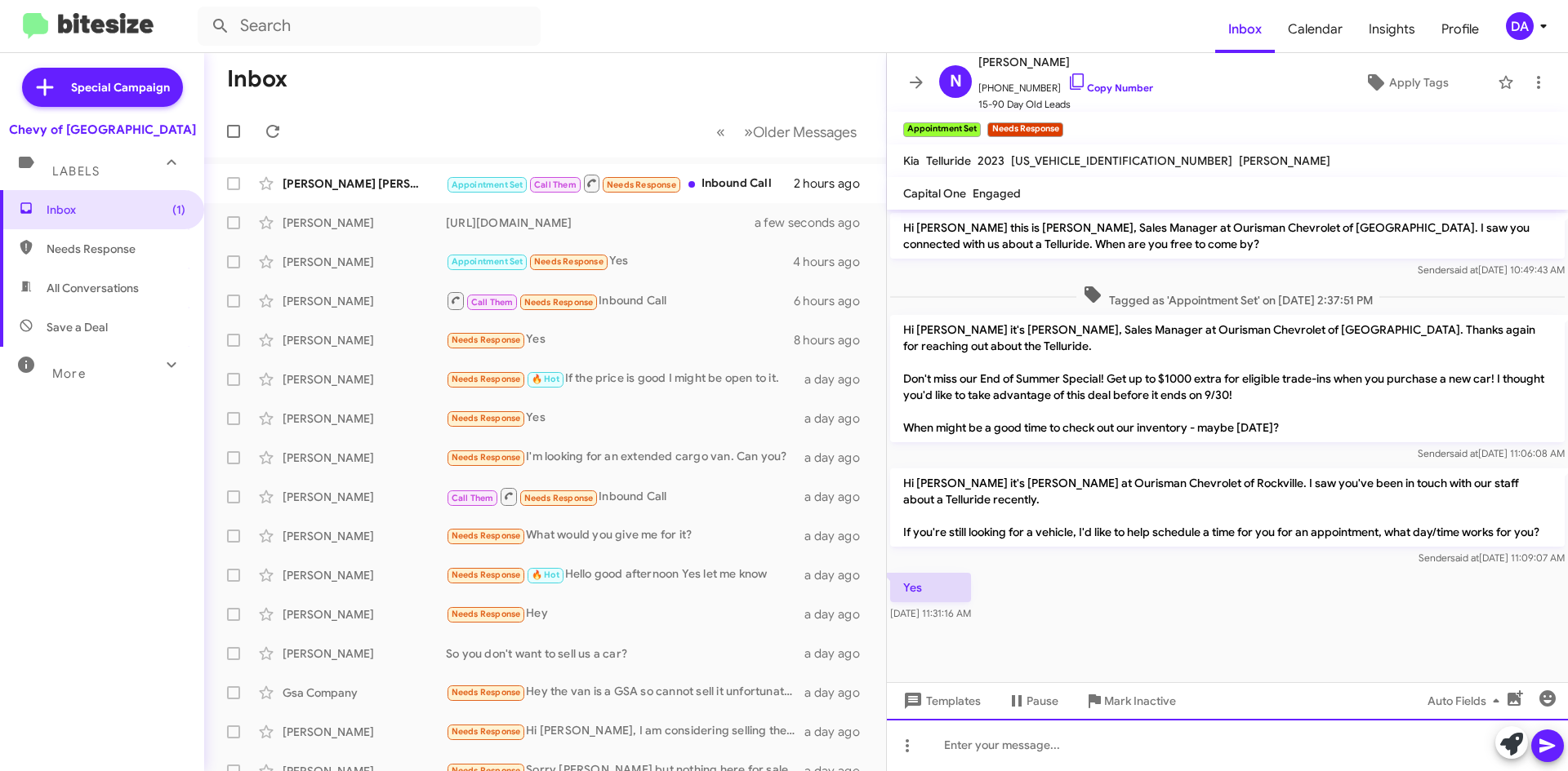
click at [1043, 748] on div at bounding box center [1227, 746] width 681 height 53
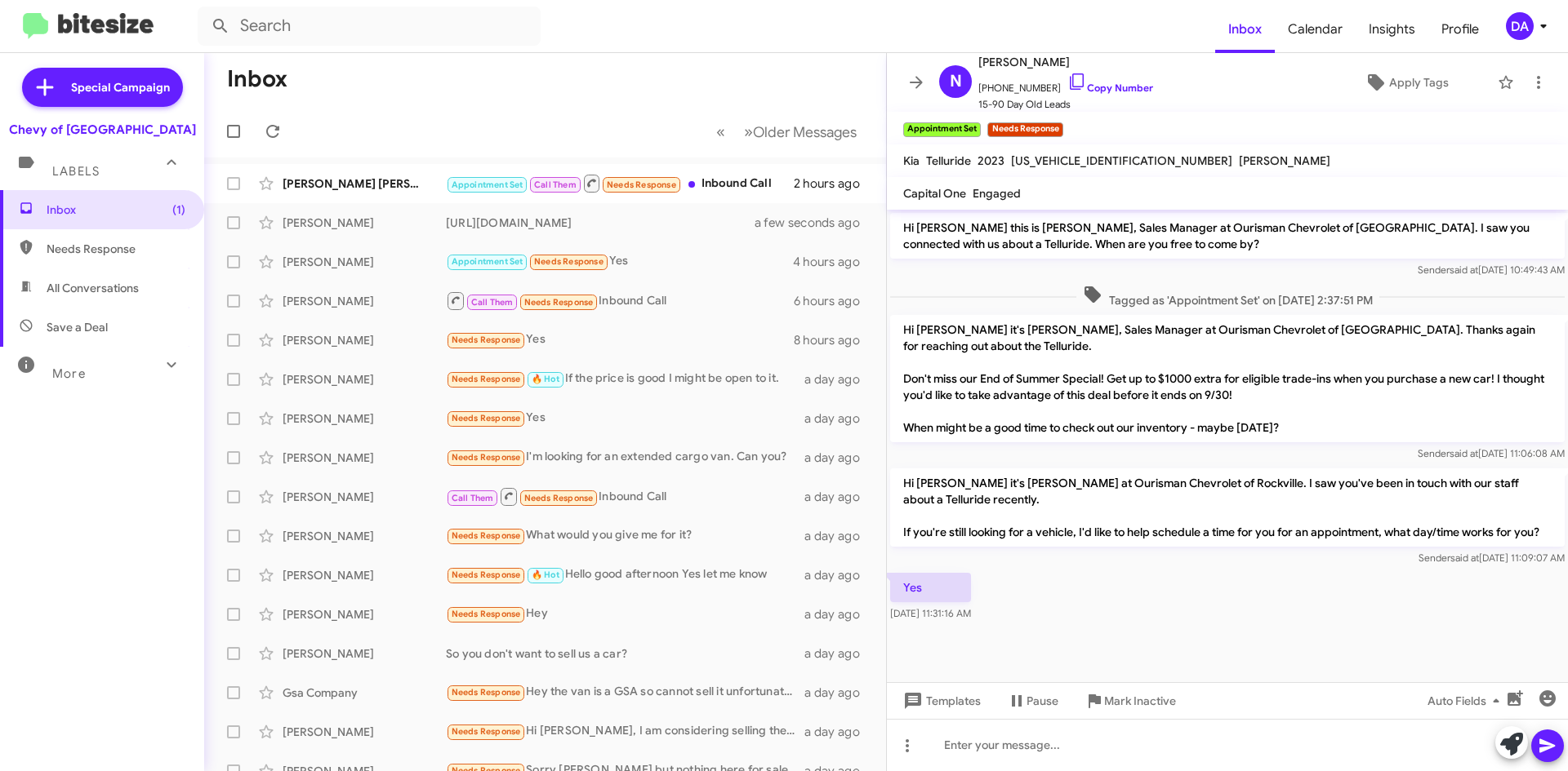
click at [1096, 153] on span "[US_VEHICLE_IDENTIFICATION_NUMBER]" at bounding box center [1122, 161] width 222 height 15
copy span "[US_VEHICLE_IDENTIFICATION_NUMBER]"
